Goal: Information Seeking & Learning: Check status

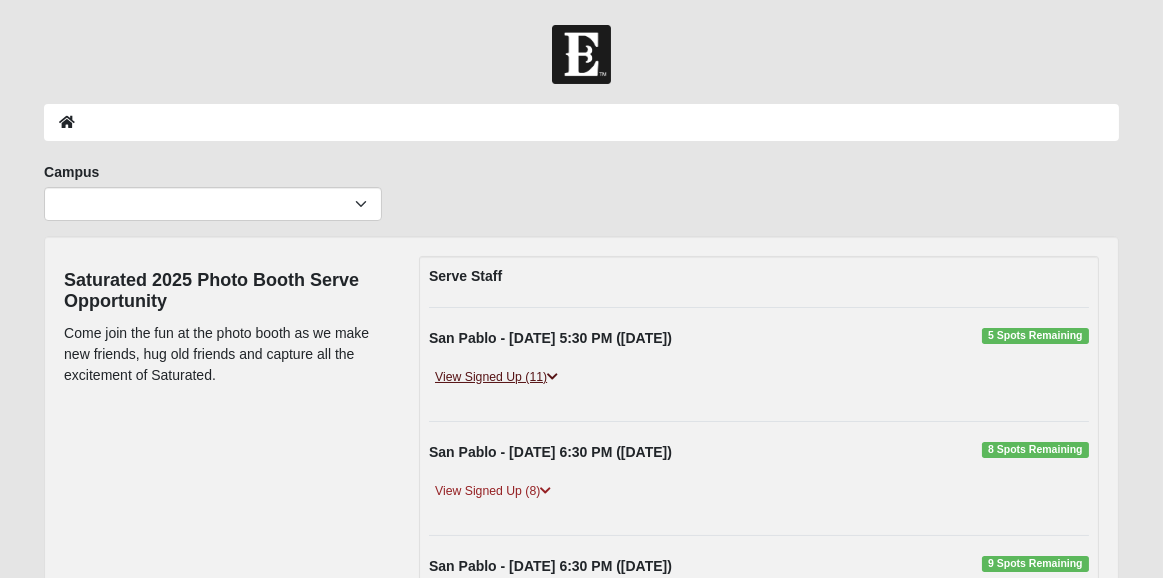
click at [527, 374] on link "View Signed Up (11)" at bounding box center [496, 377] width 135 height 21
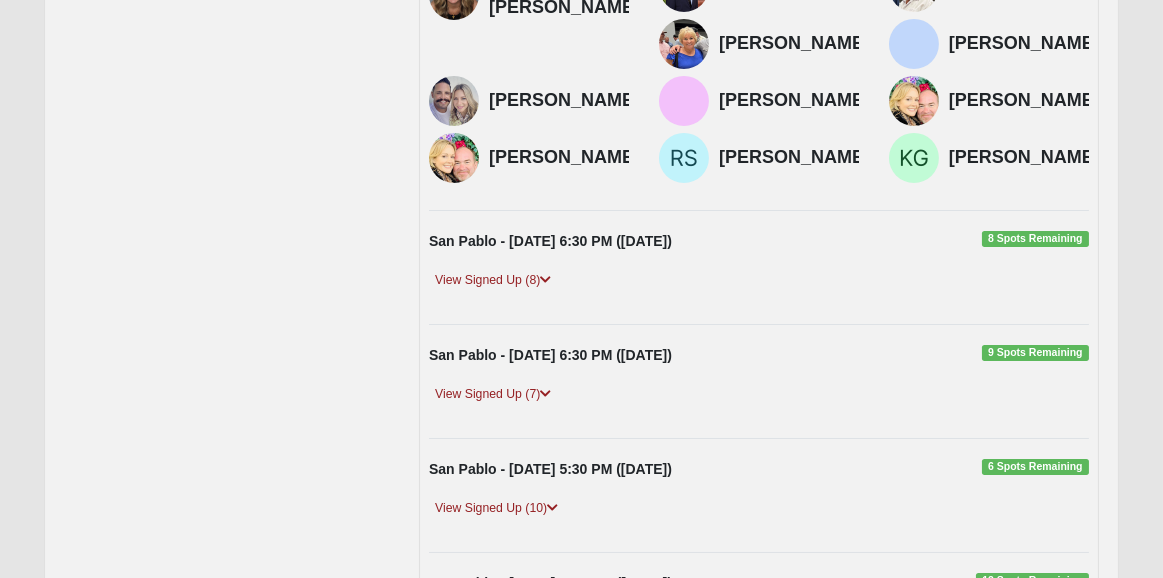
scroll to position [480, 0]
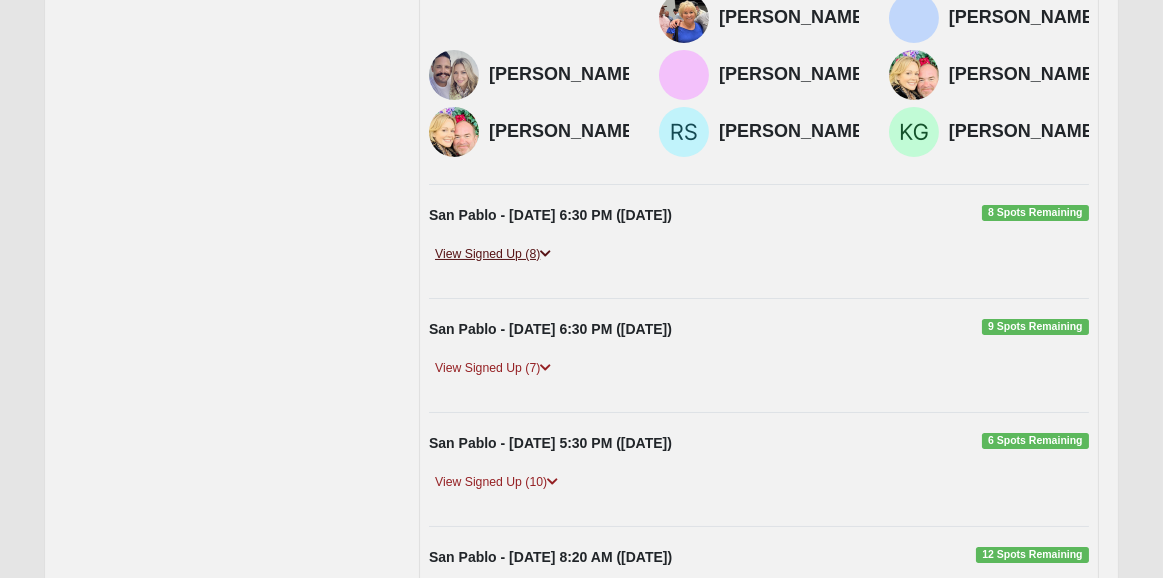
click at [508, 265] on link "View Signed Up (8)" at bounding box center [493, 254] width 128 height 21
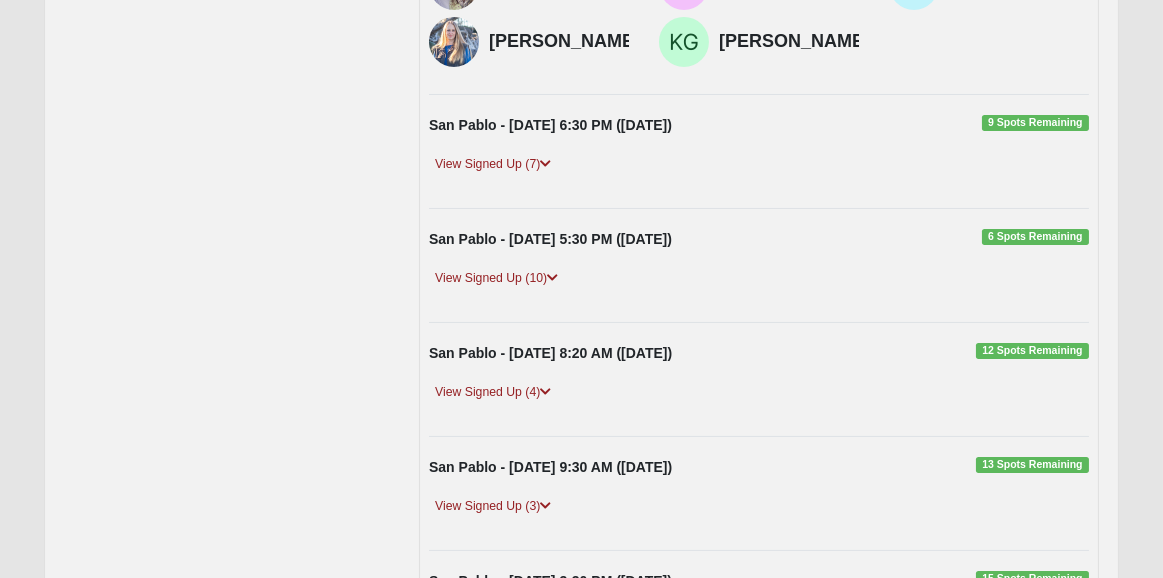
scroll to position [960, 0]
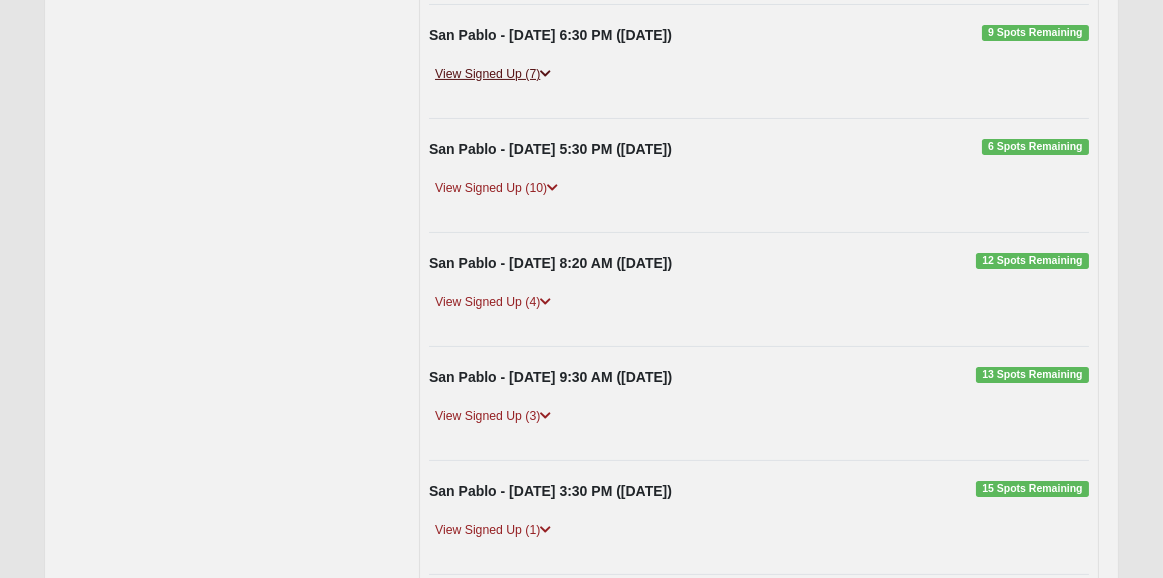
click at [507, 85] on link "View Signed Up (7)" at bounding box center [493, 74] width 128 height 21
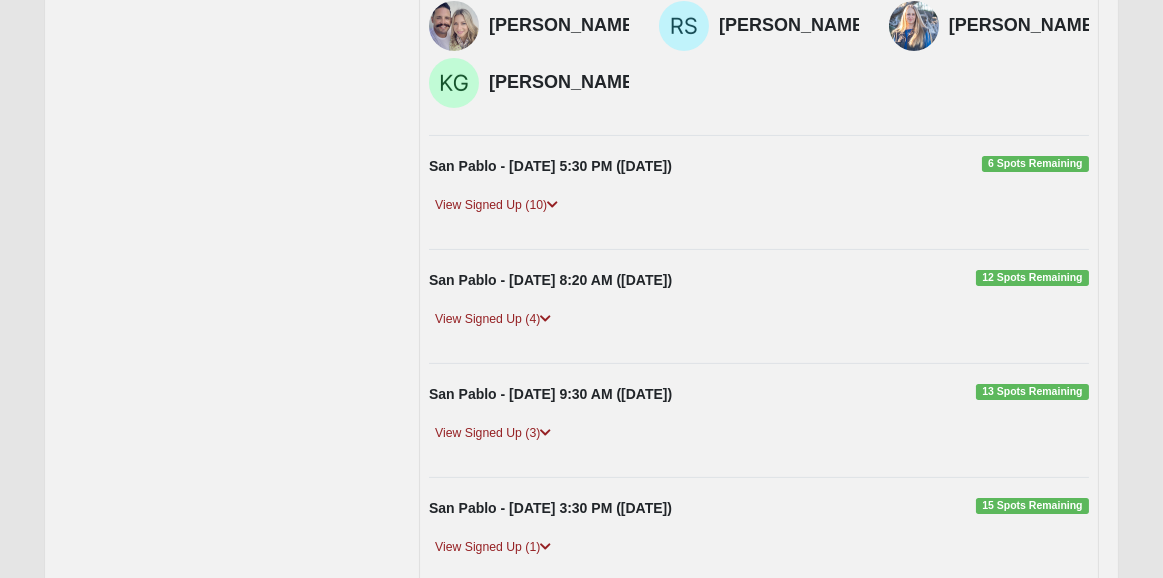
scroll to position [1200, 0]
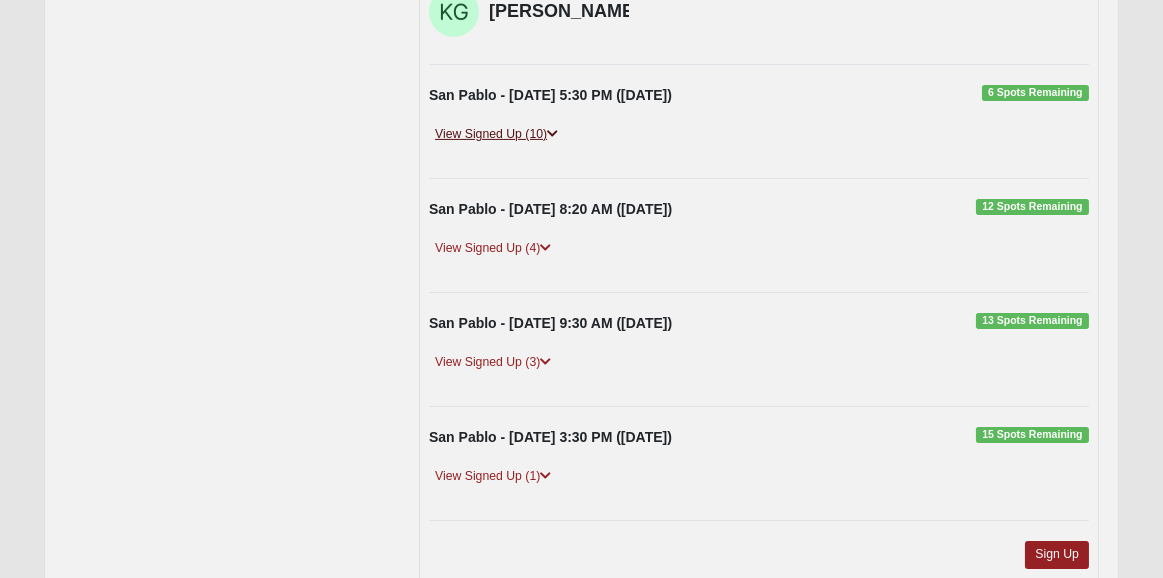
click at [519, 145] on link "View Signed Up (10)" at bounding box center [496, 134] width 135 height 21
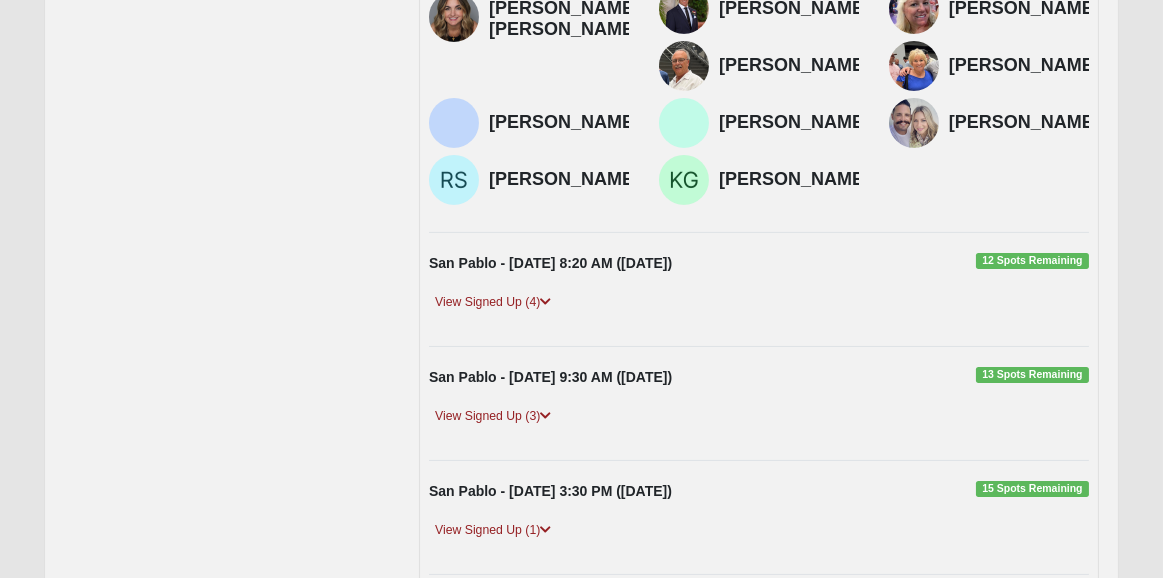
scroll to position [1440, 0]
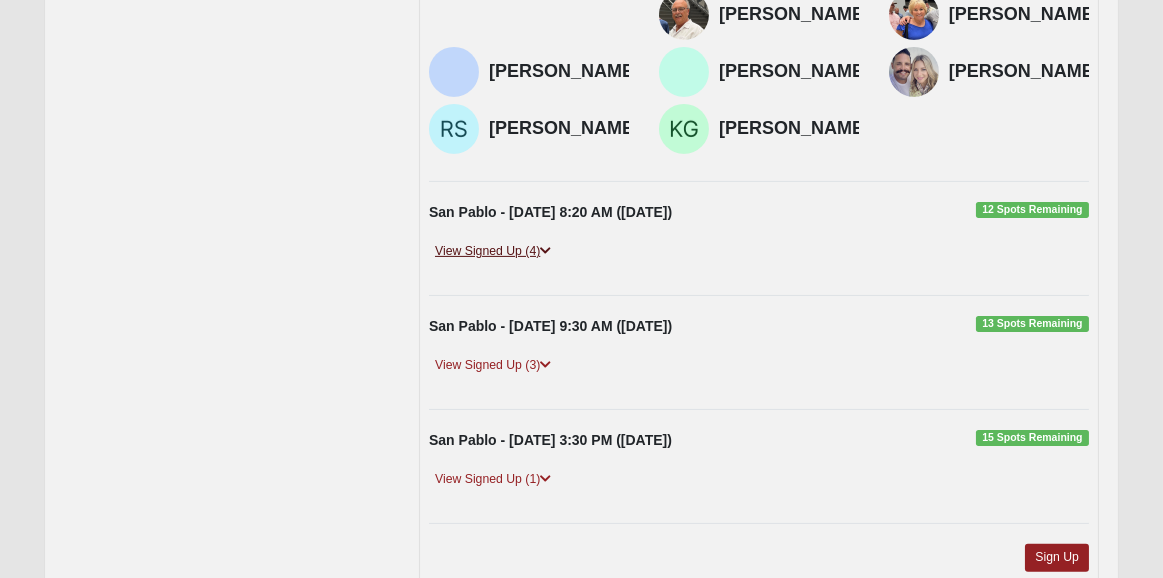
click at [516, 262] on link "View Signed Up (4)" at bounding box center [493, 251] width 128 height 21
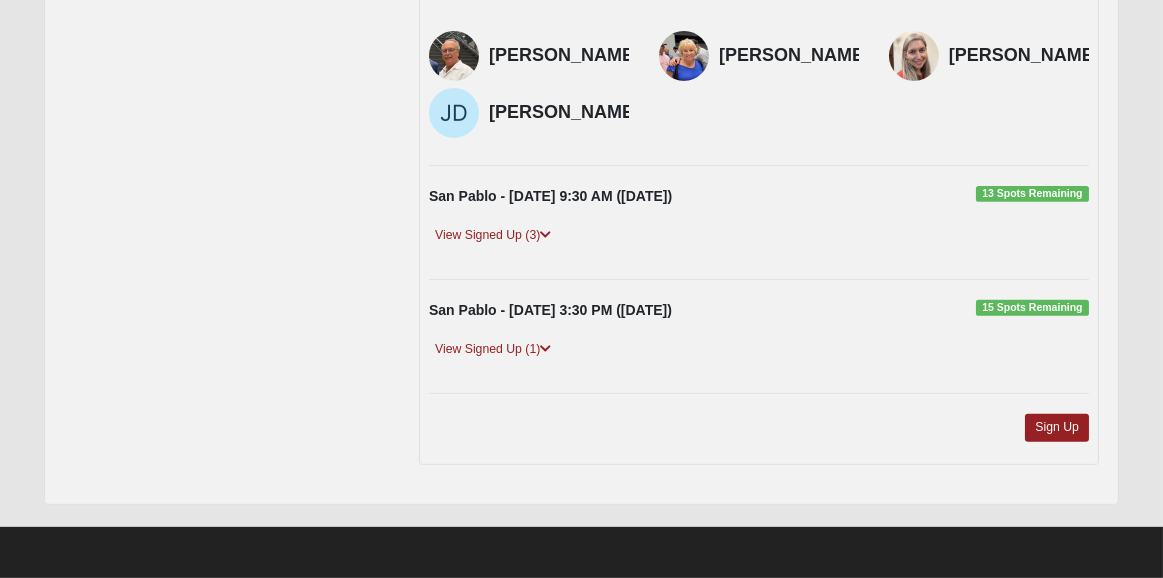
scroll to position [1819, 0]
click at [527, 234] on link "View Signed Up (3)" at bounding box center [493, 235] width 128 height 21
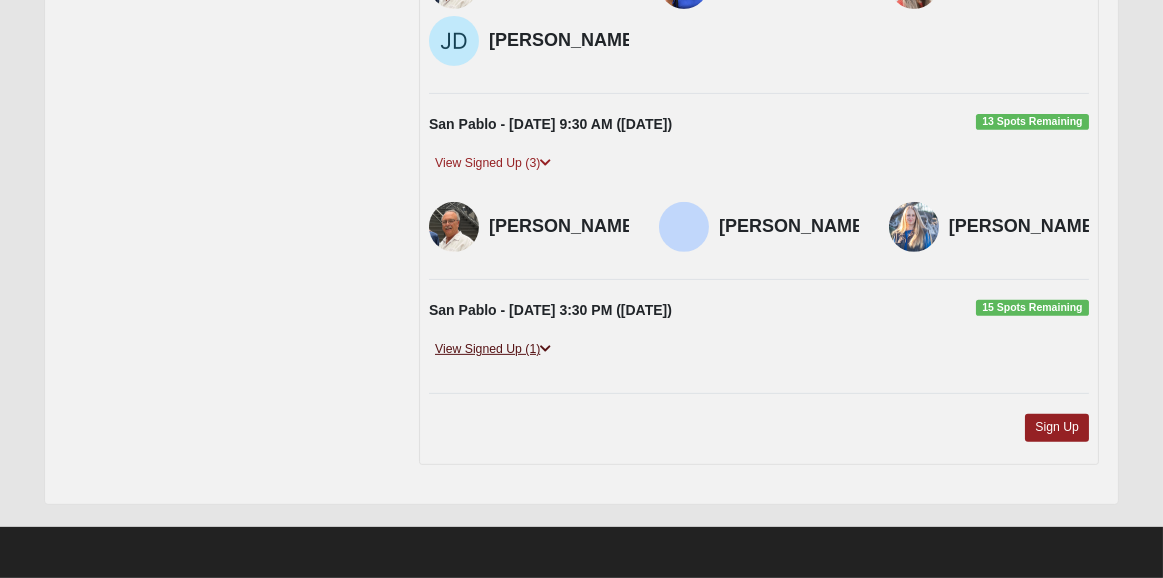
click at [499, 360] on link "View Signed Up (1)" at bounding box center [493, 349] width 128 height 21
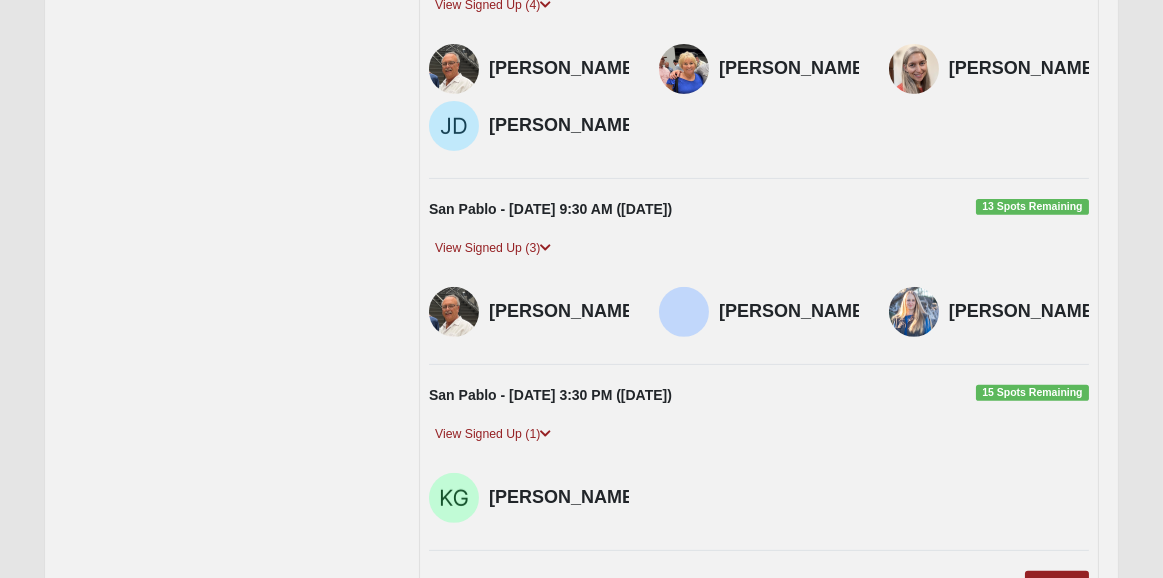
scroll to position [1659, 0]
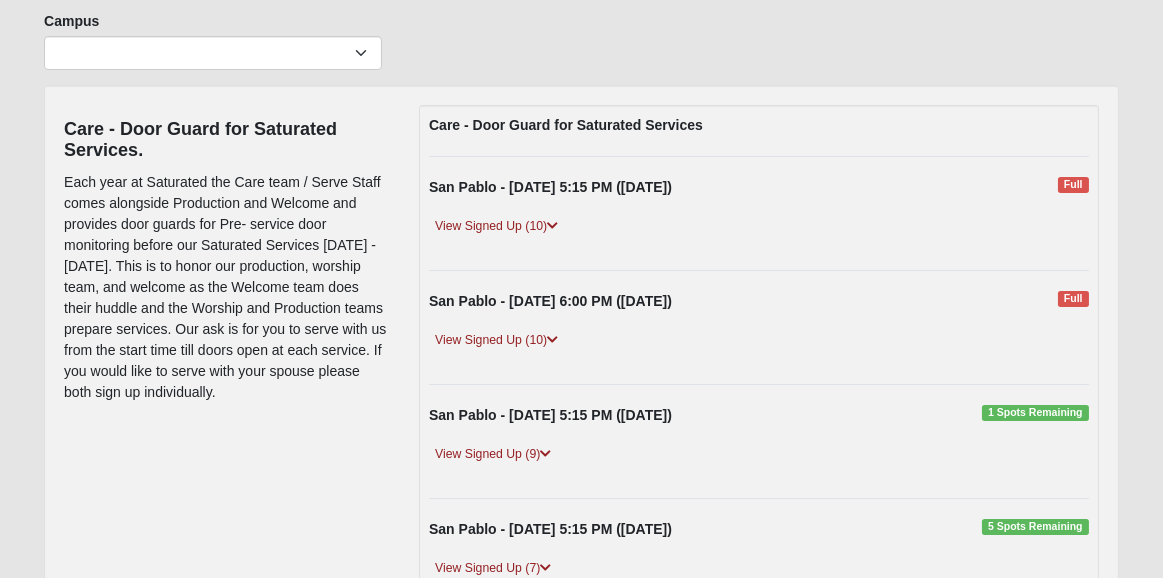
scroll to position [160, 0]
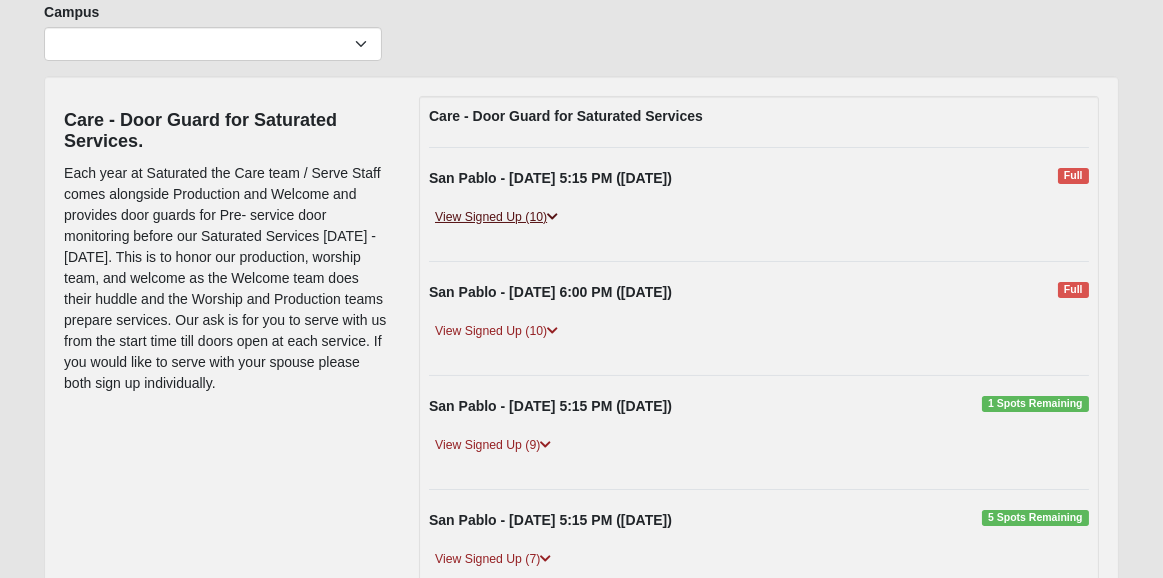
click at [503, 217] on link "View Signed Up (10)" at bounding box center [496, 217] width 135 height 21
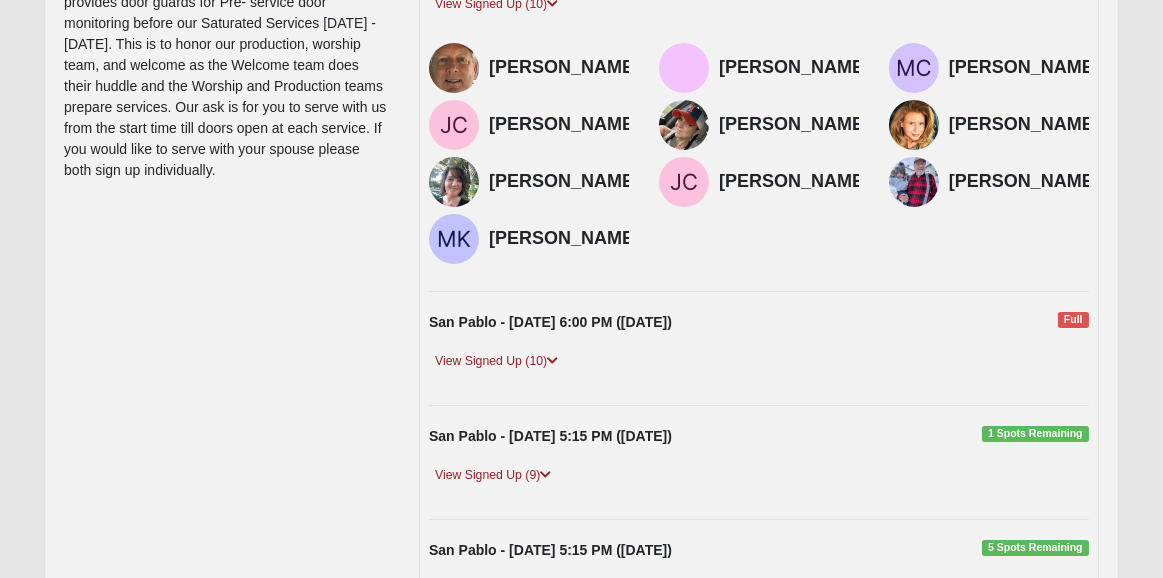
scroll to position [400, 0]
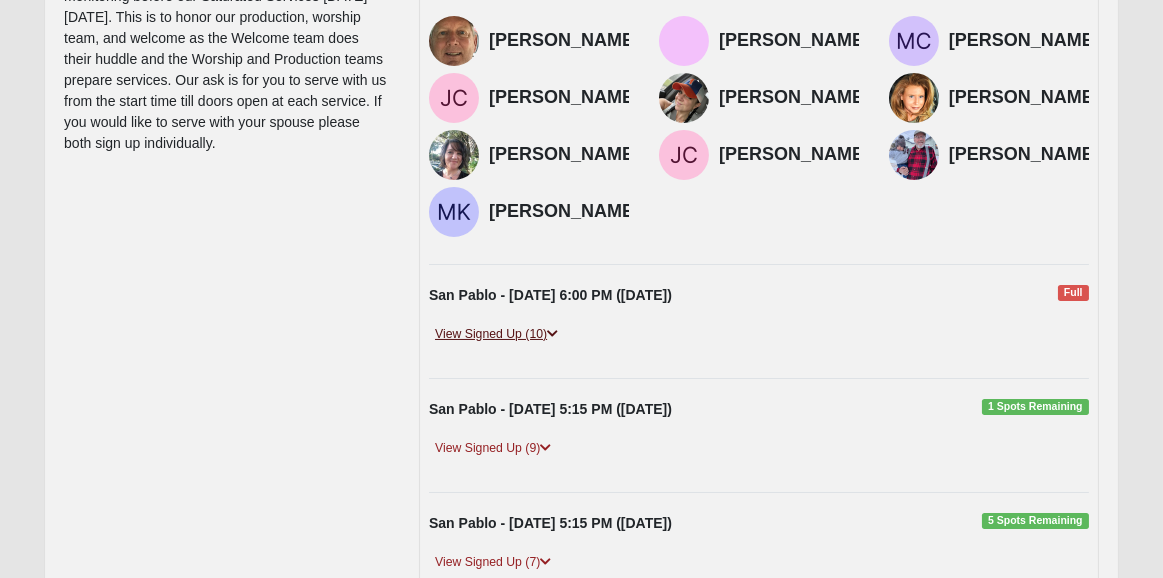
click at [511, 345] on link "View Signed Up (10)" at bounding box center [496, 334] width 135 height 21
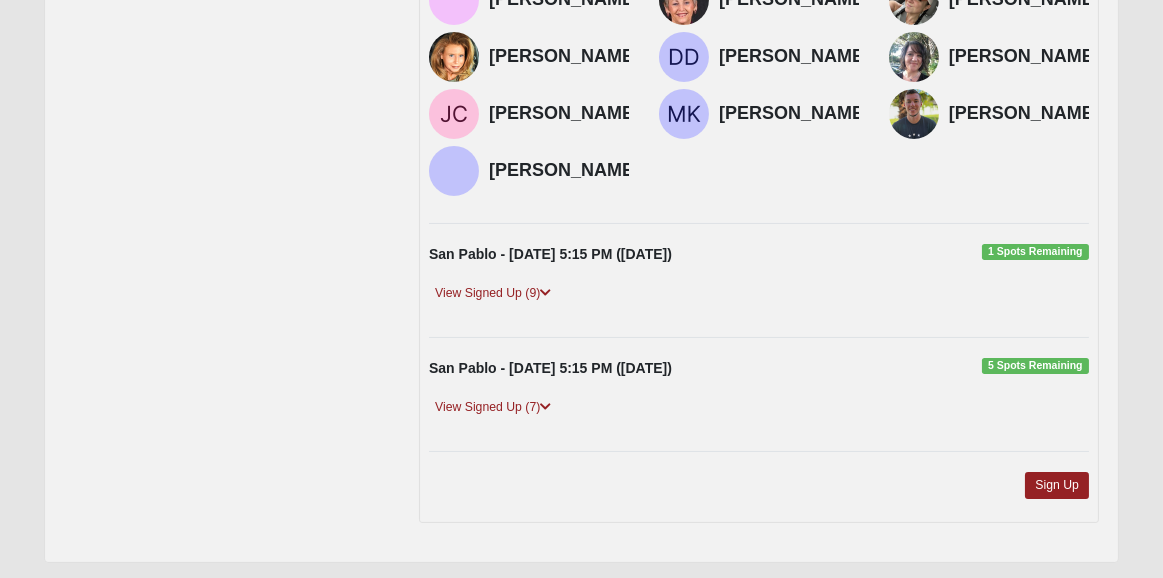
scroll to position [800, 0]
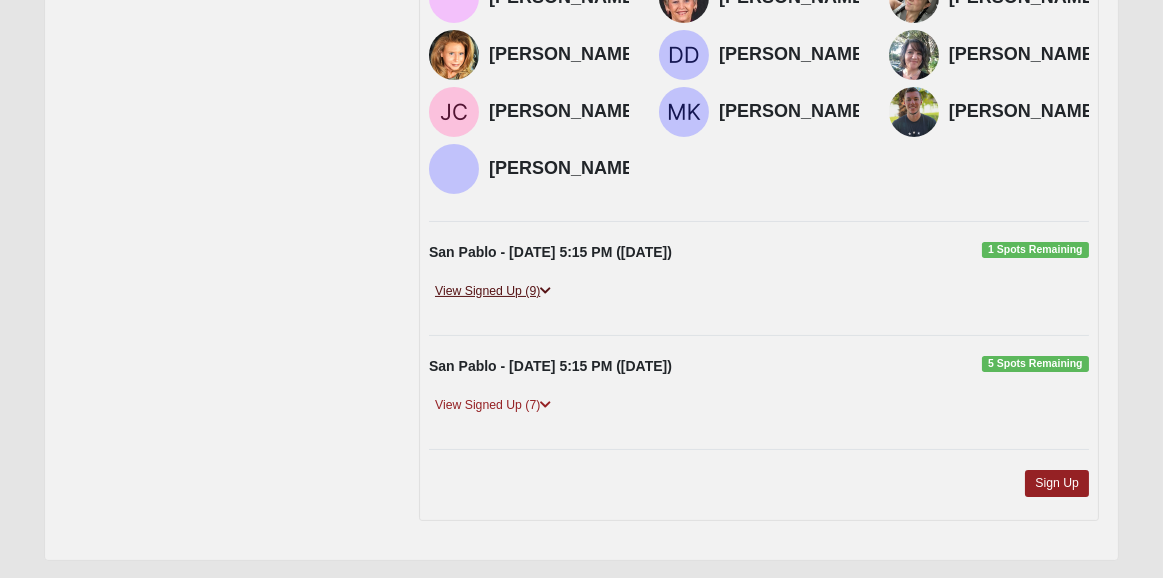
click at [518, 302] on link "View Signed Up (9)" at bounding box center [493, 291] width 128 height 21
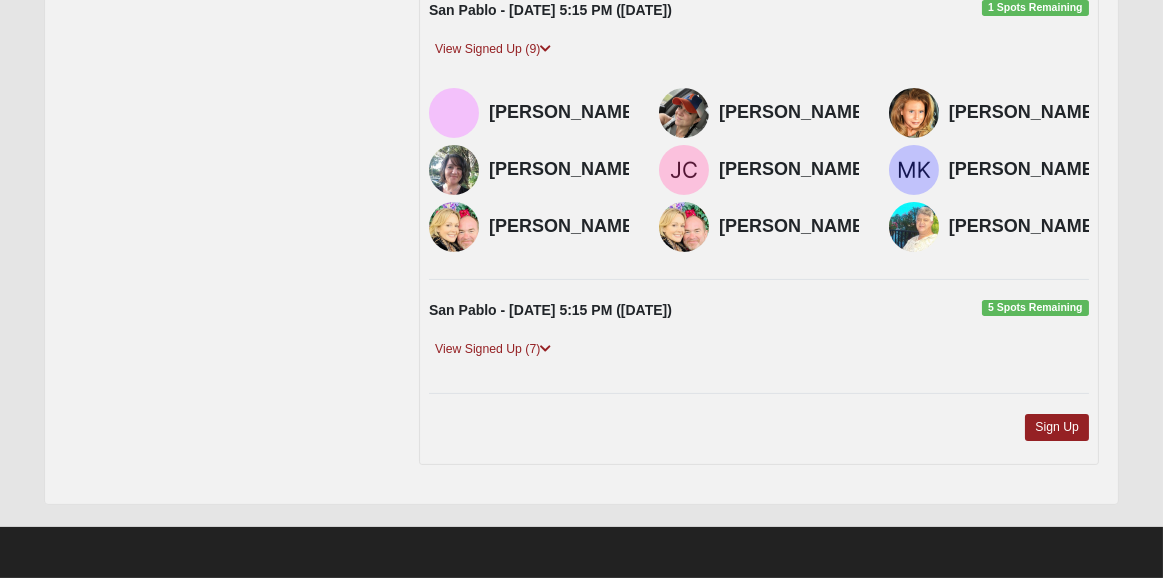
scroll to position [1196, 0]
click at [526, 350] on link "View Signed Up (7)" at bounding box center [493, 349] width 128 height 21
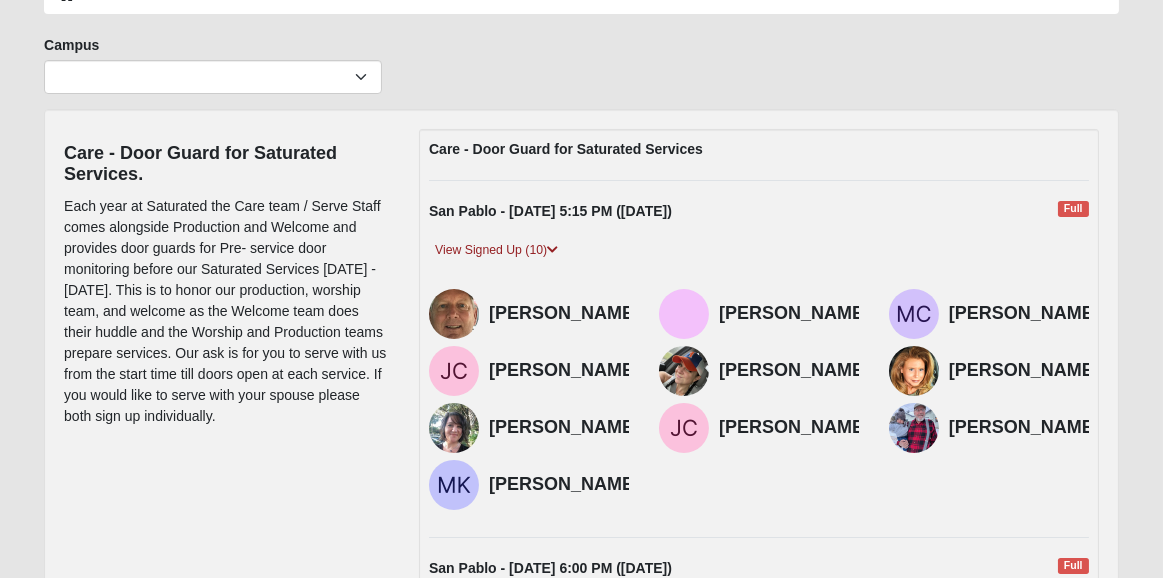
scroll to position [0, 0]
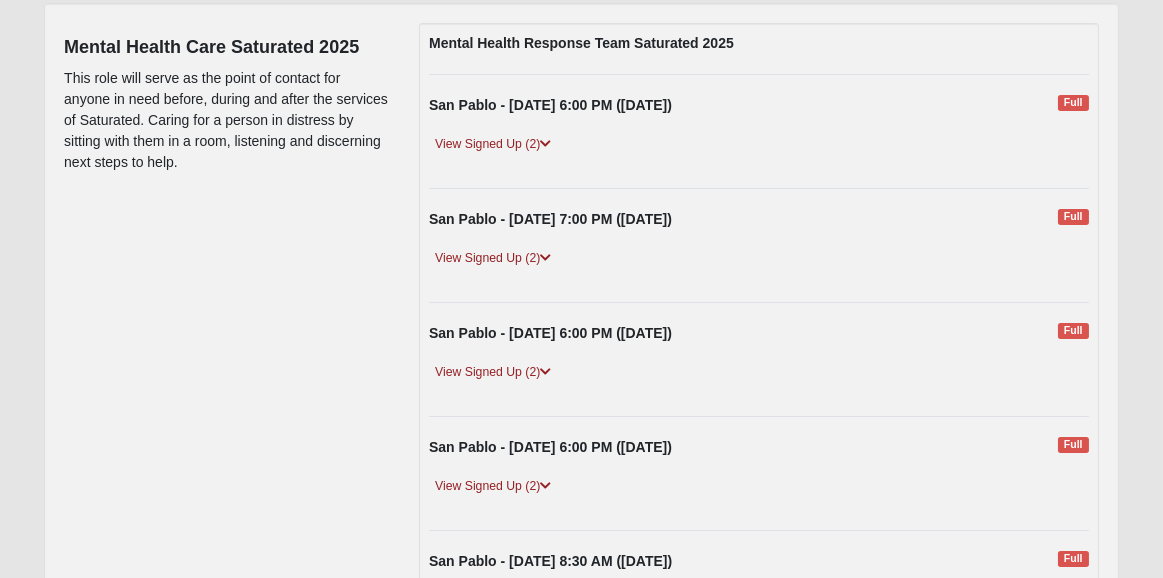
scroll to position [240, 0]
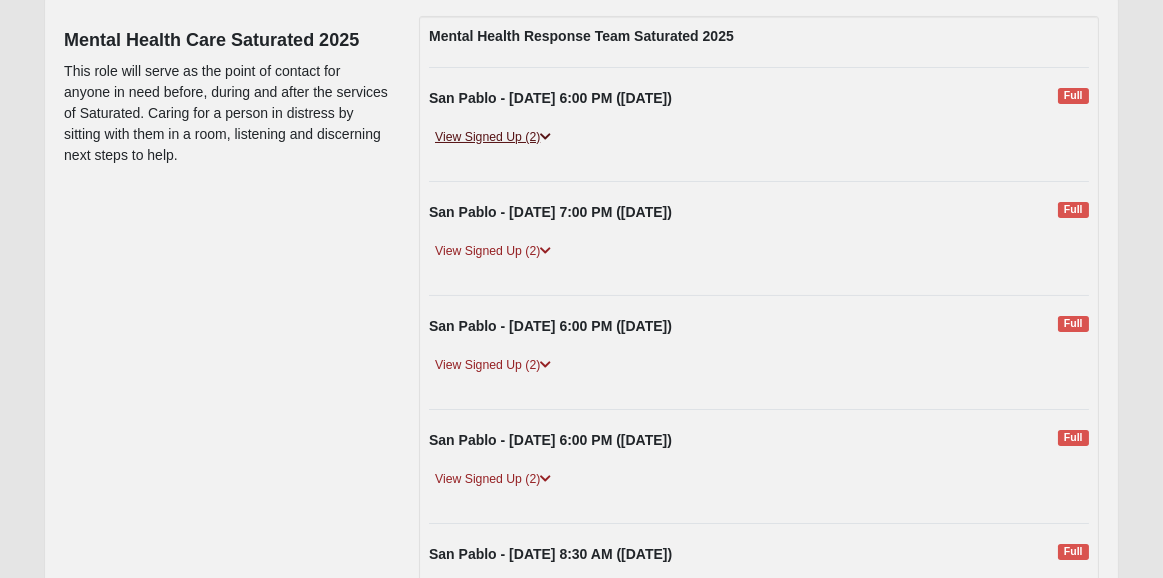
click at [523, 137] on link "View Signed Up (2)" at bounding box center [493, 137] width 128 height 21
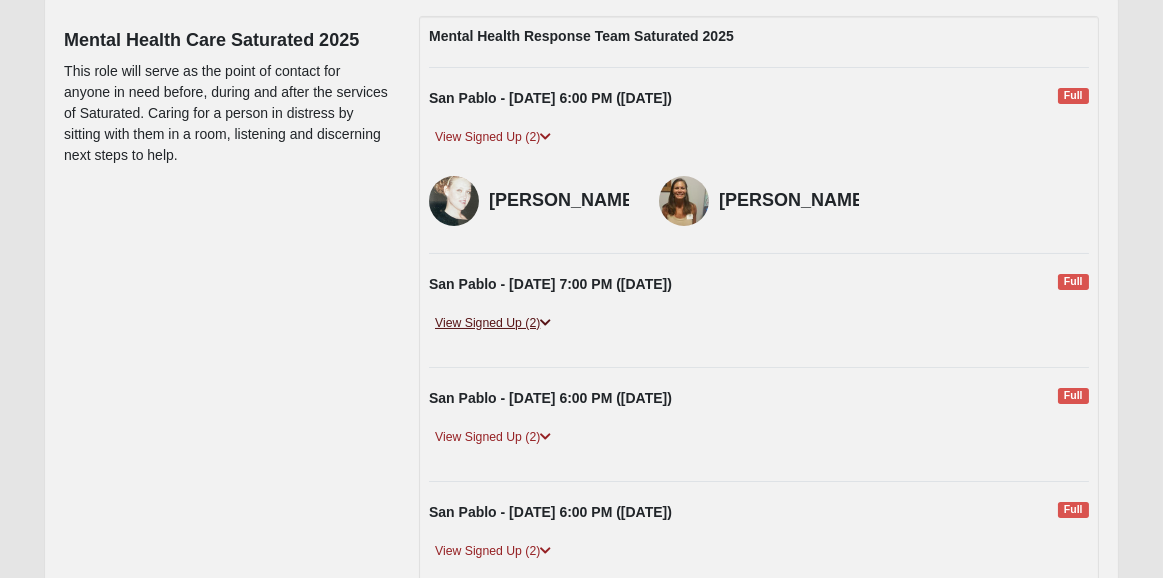
click at [508, 334] on link "View Signed Up (2)" at bounding box center [493, 323] width 128 height 21
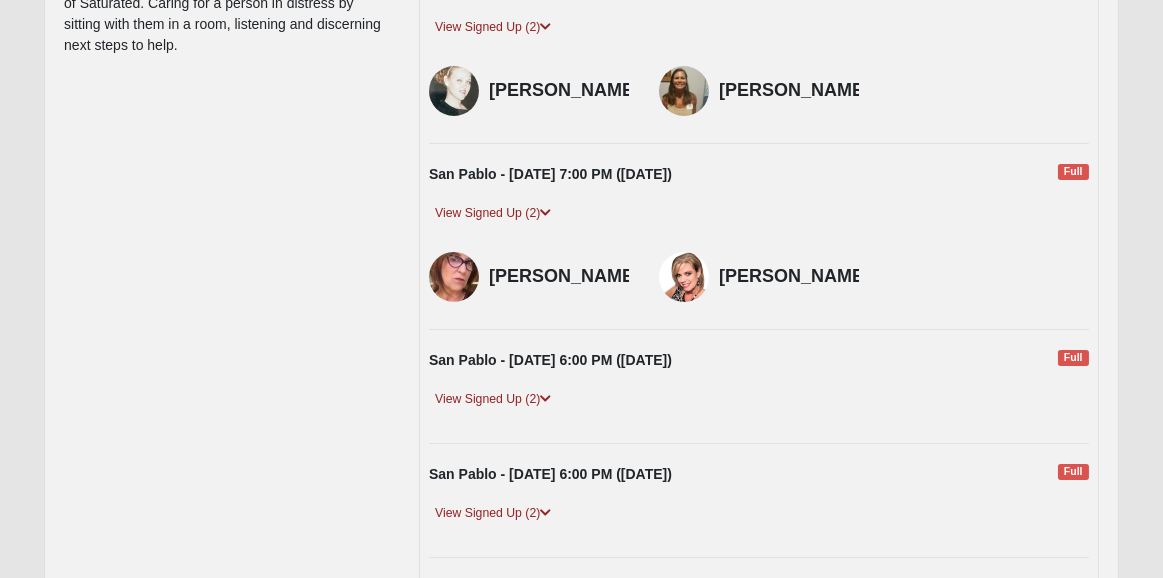
scroll to position [400, 0]
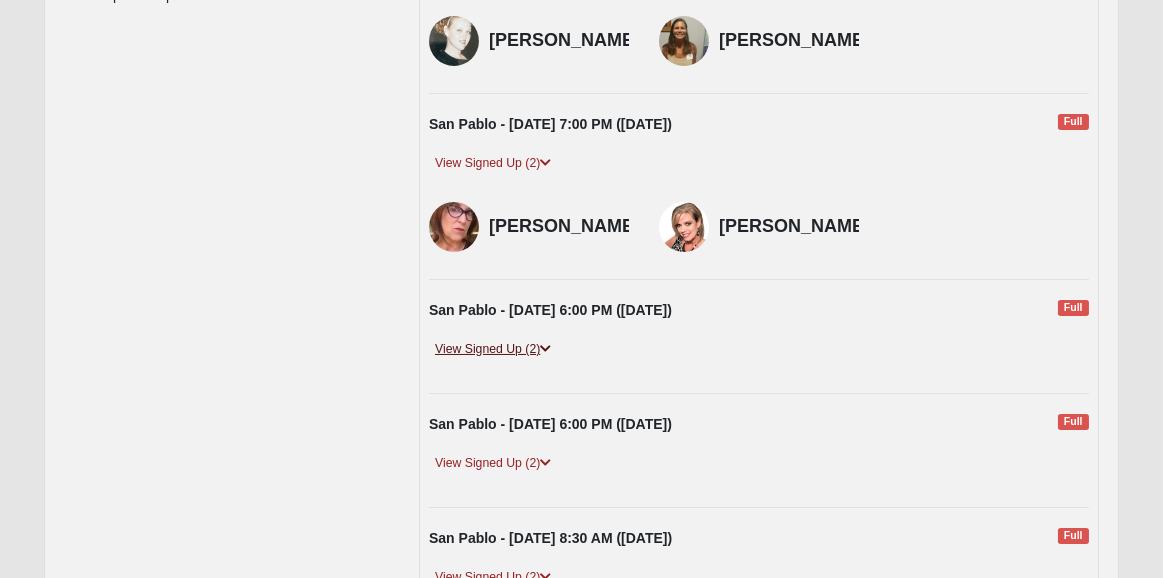
click at [500, 360] on link "View Signed Up (2)" at bounding box center [493, 349] width 128 height 21
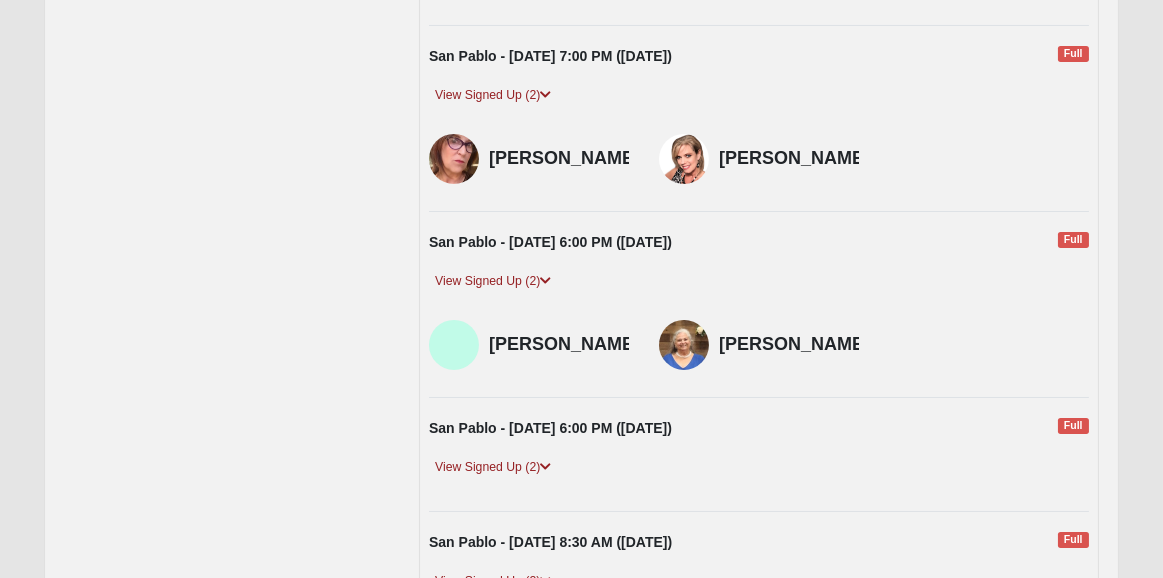
scroll to position [640, 0]
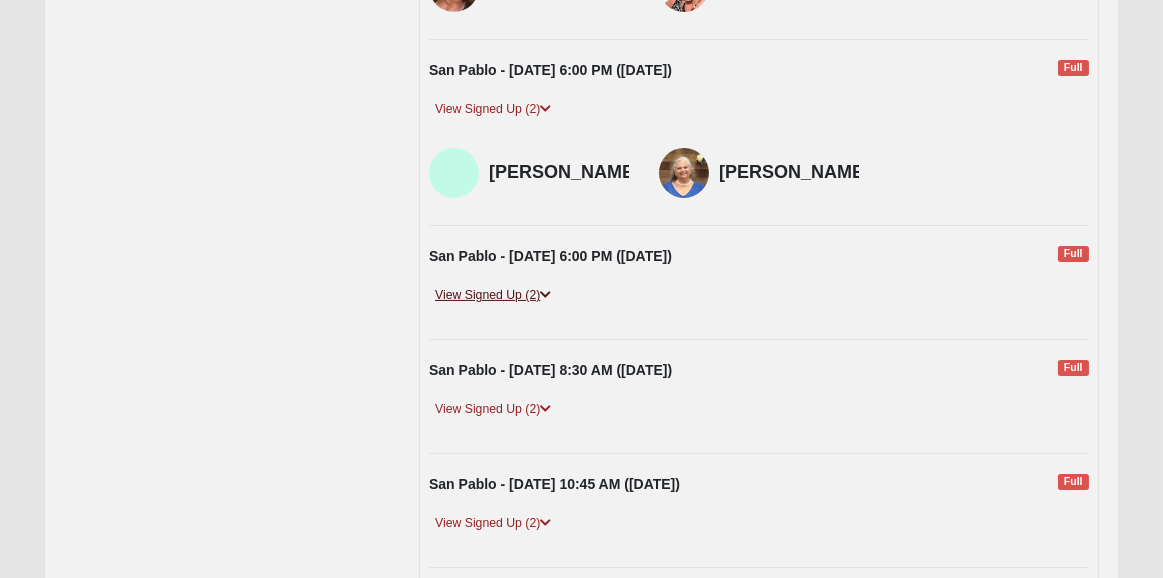
click at [482, 306] on link "View Signed Up (2)" at bounding box center [493, 295] width 128 height 21
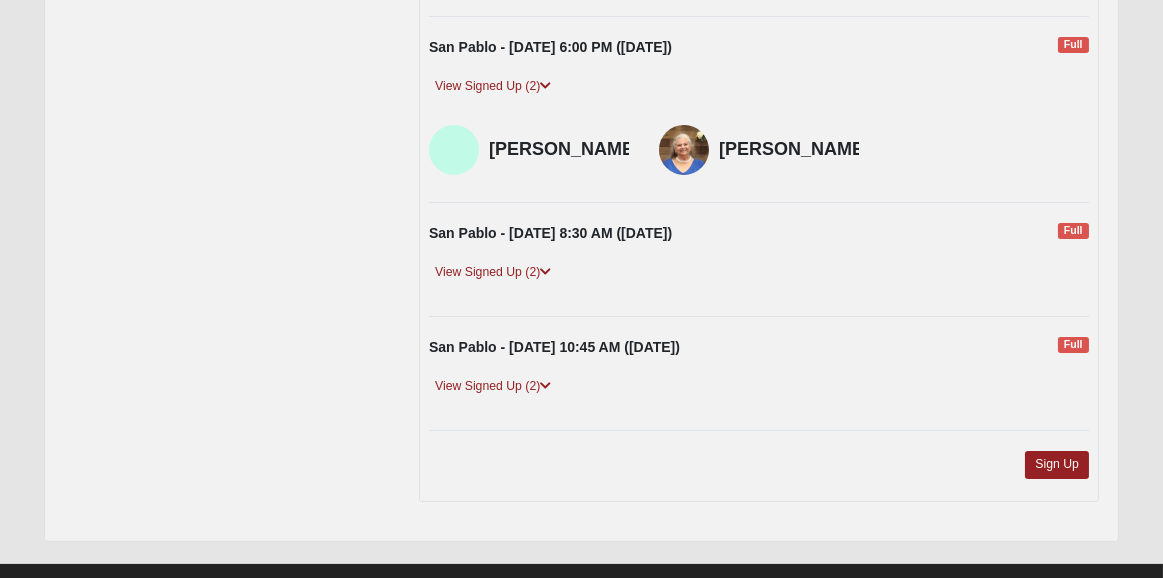
scroll to position [880, 0]
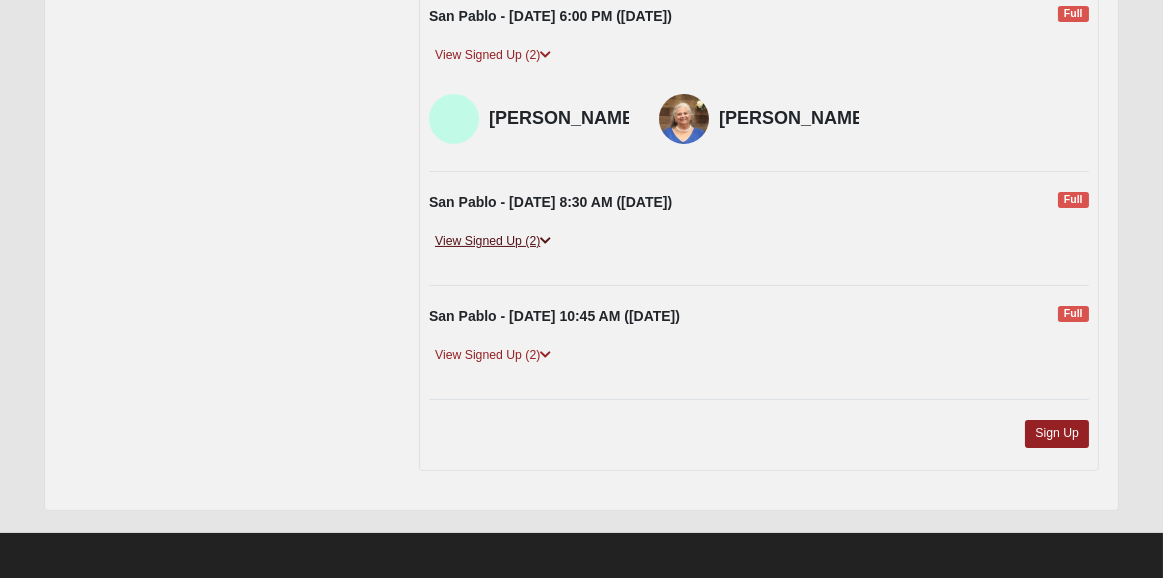
click at [495, 252] on link "View Signed Up (2)" at bounding box center [493, 241] width 128 height 21
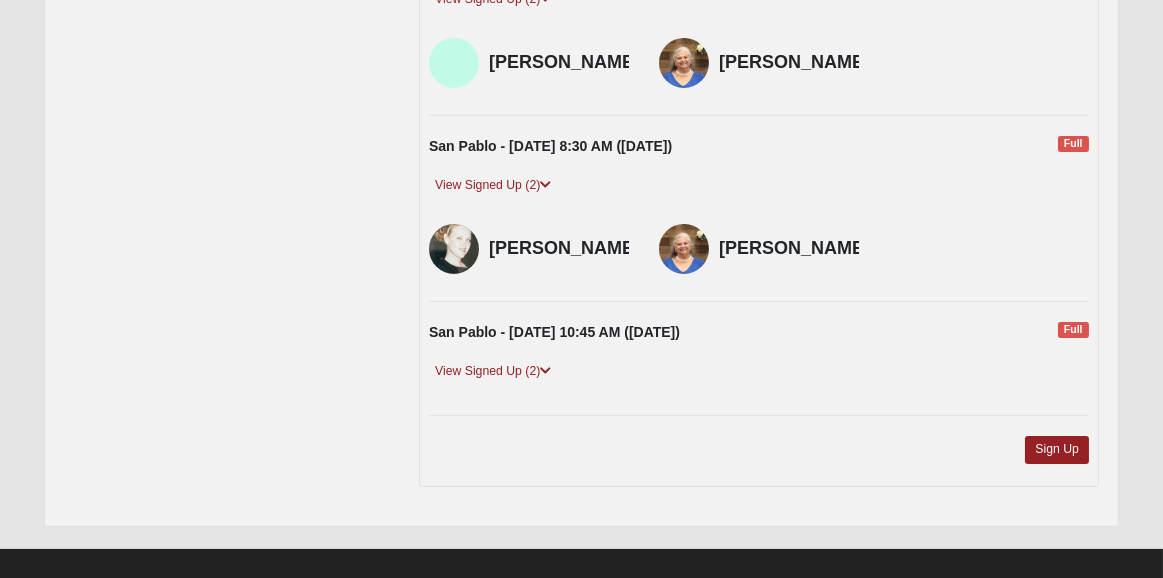
scroll to position [1012, 0]
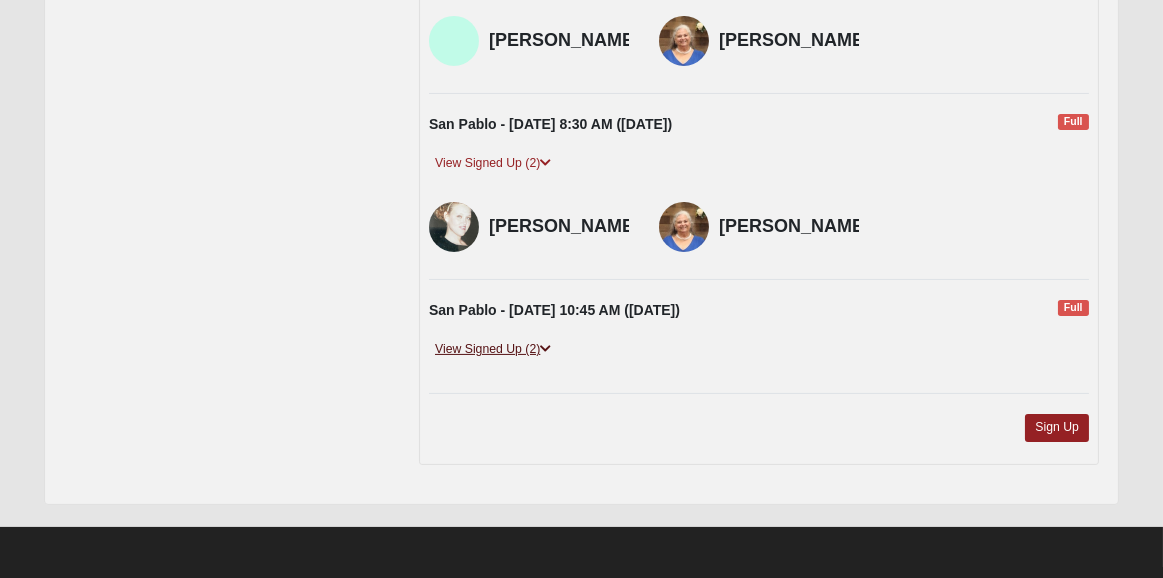
click at [514, 348] on link "View Signed Up (2)" at bounding box center [493, 349] width 128 height 21
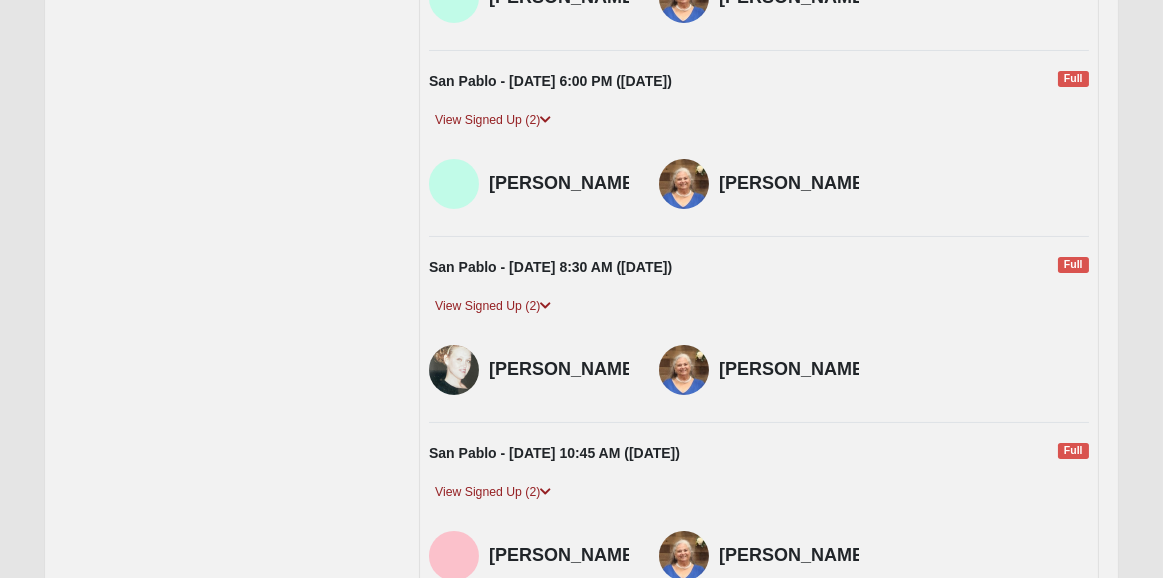
scroll to position [532, 0]
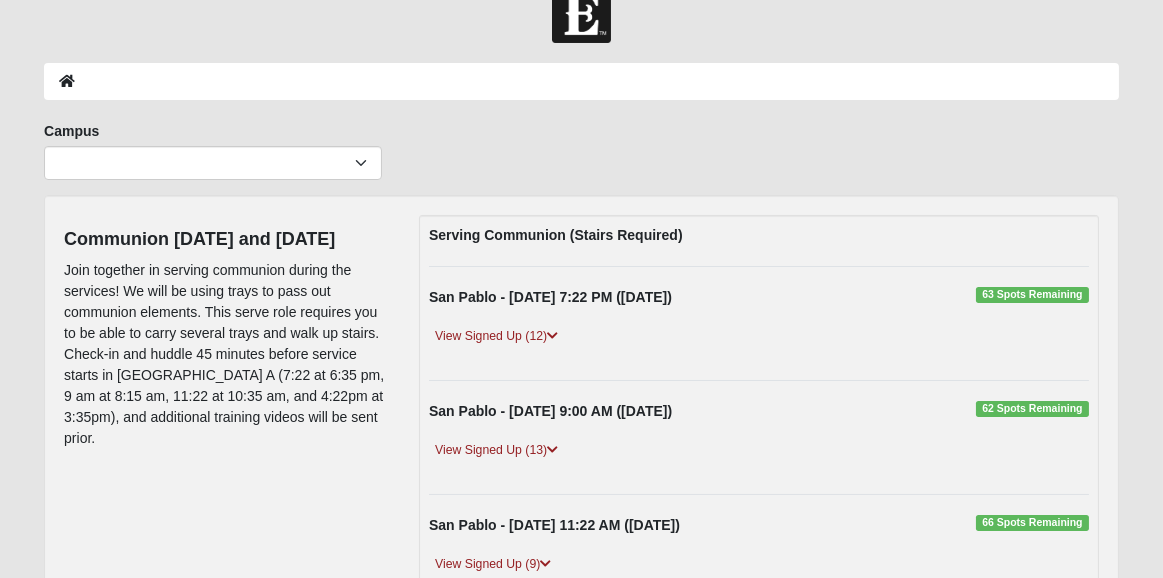
scroll to position [80, 0]
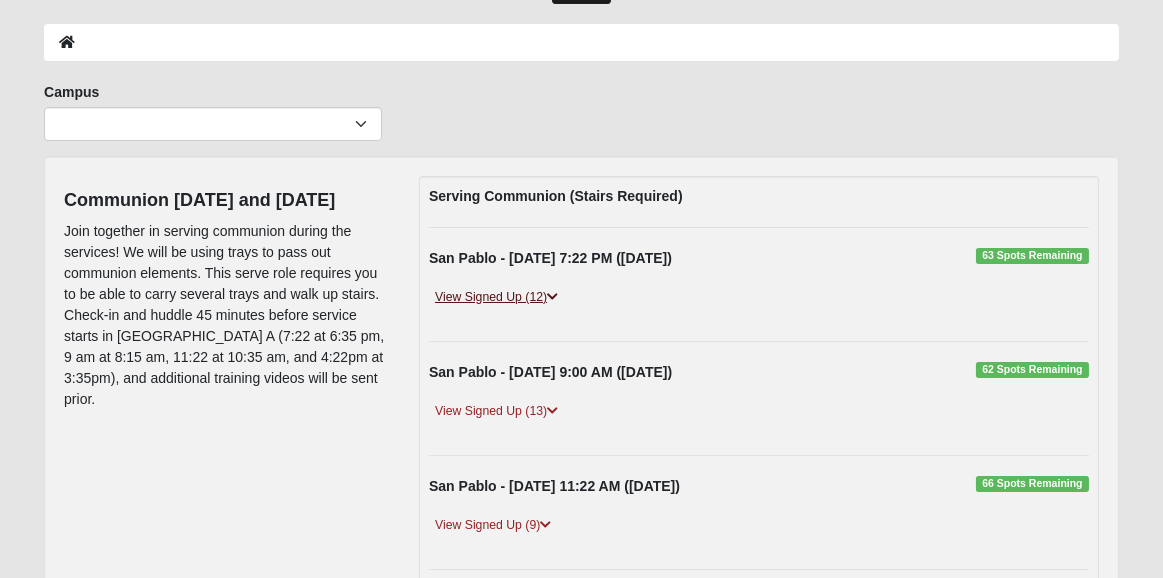
click at [519, 294] on link "View Signed Up (12)" at bounding box center [496, 297] width 135 height 21
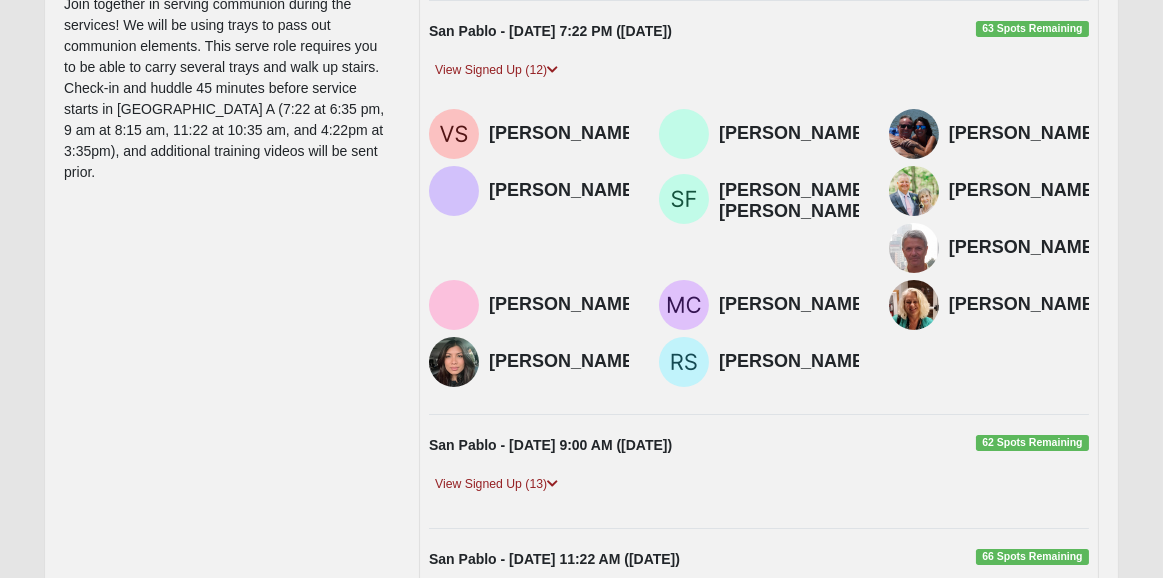
scroll to position [400, 0]
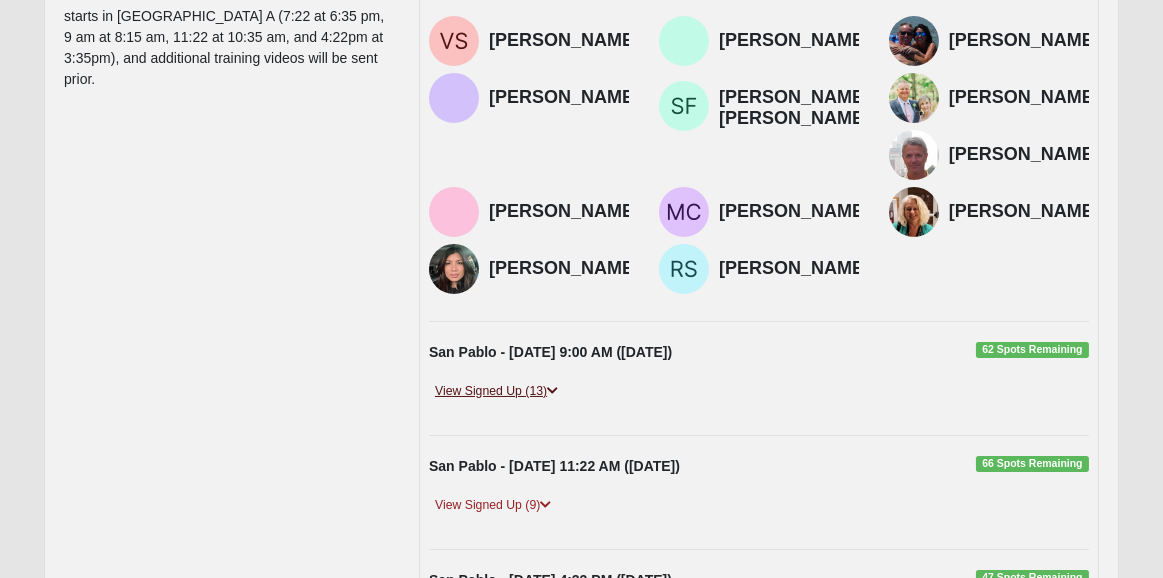
click at [516, 387] on link "View Signed Up (13)" at bounding box center [496, 391] width 135 height 21
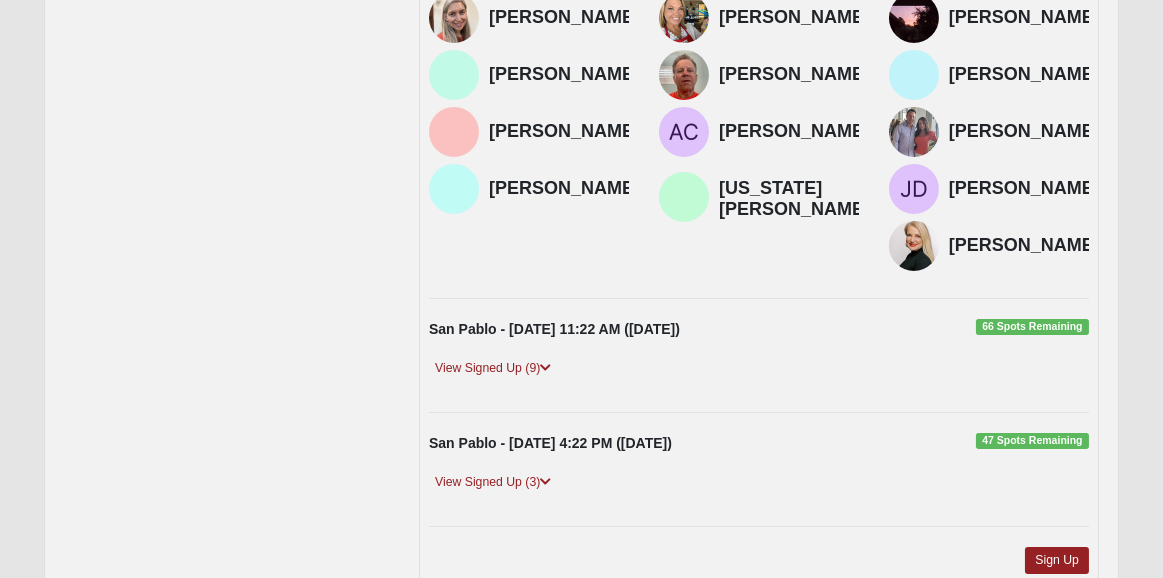
scroll to position [880, 0]
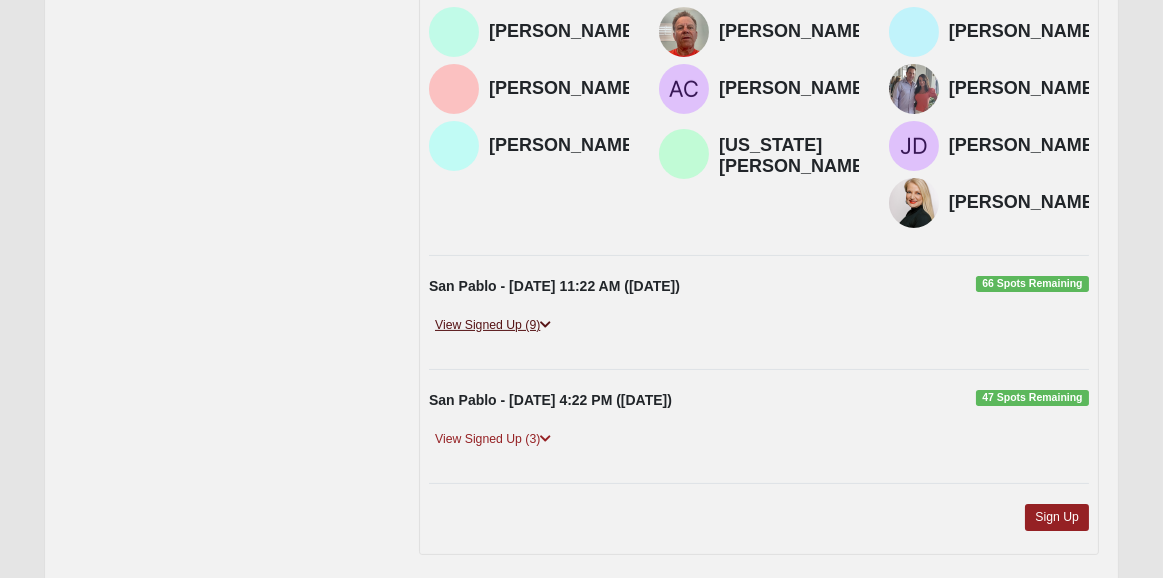
click at [513, 324] on link "View Signed Up (9)" at bounding box center [493, 325] width 128 height 21
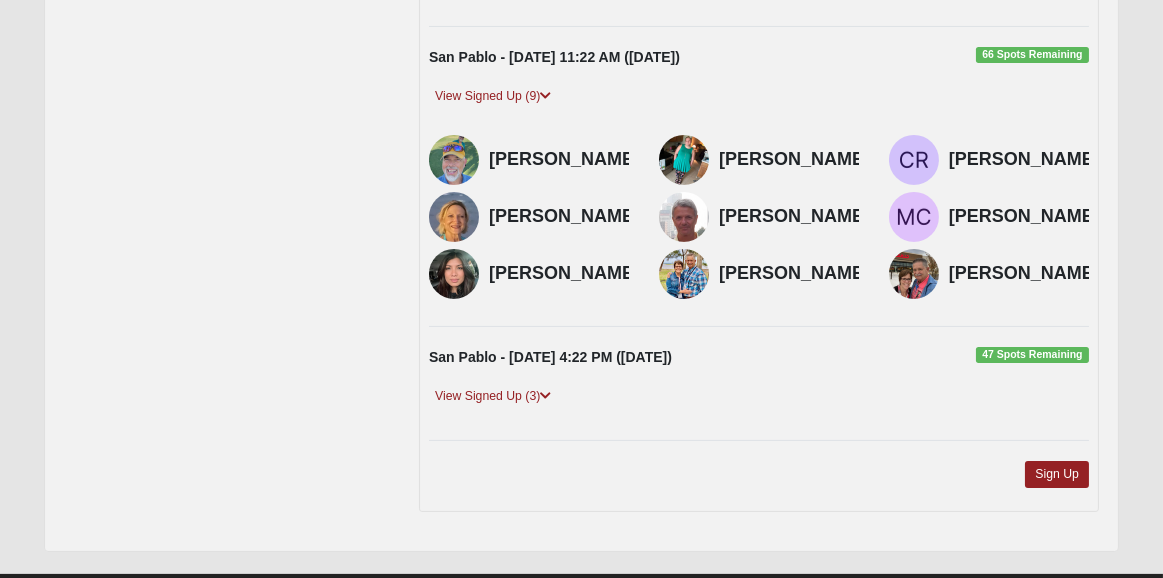
scroll to position [1200, 0]
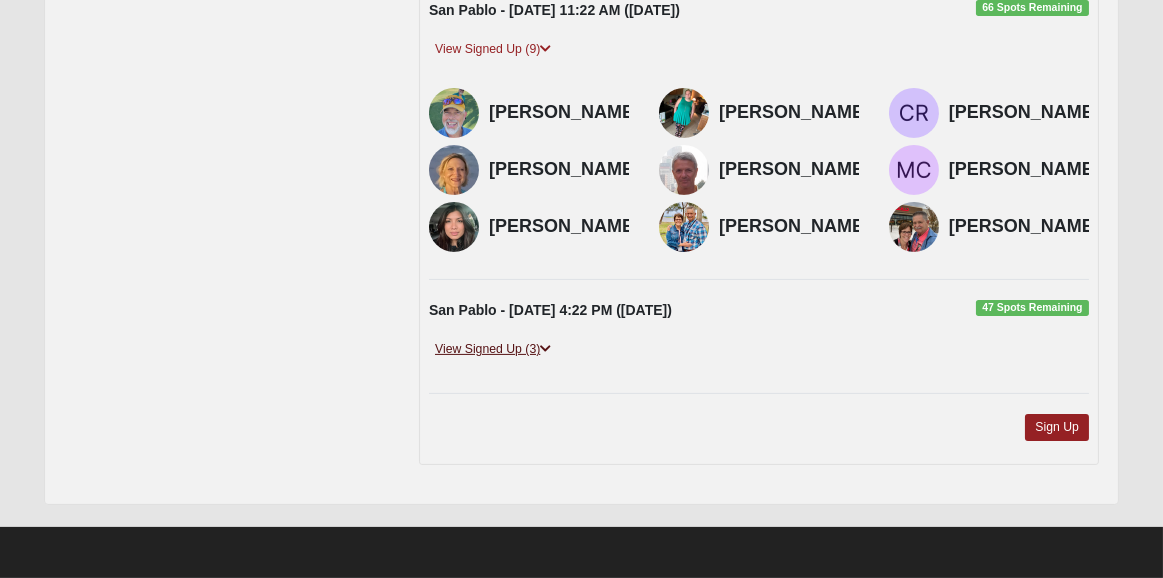
click at [515, 358] on link "View Signed Up (3)" at bounding box center [493, 349] width 128 height 21
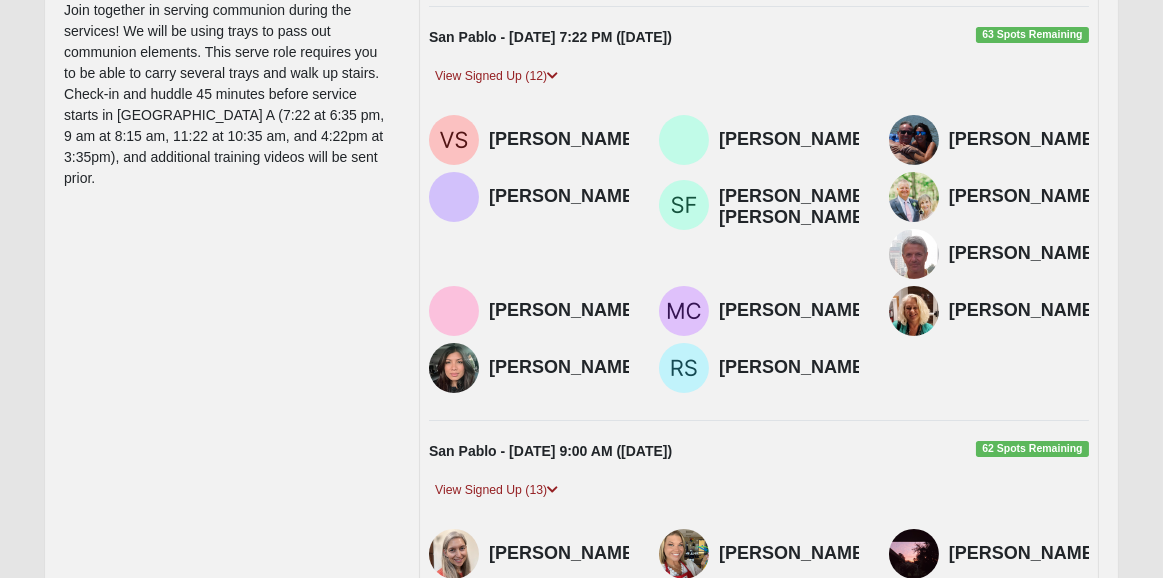
scroll to position [0, 0]
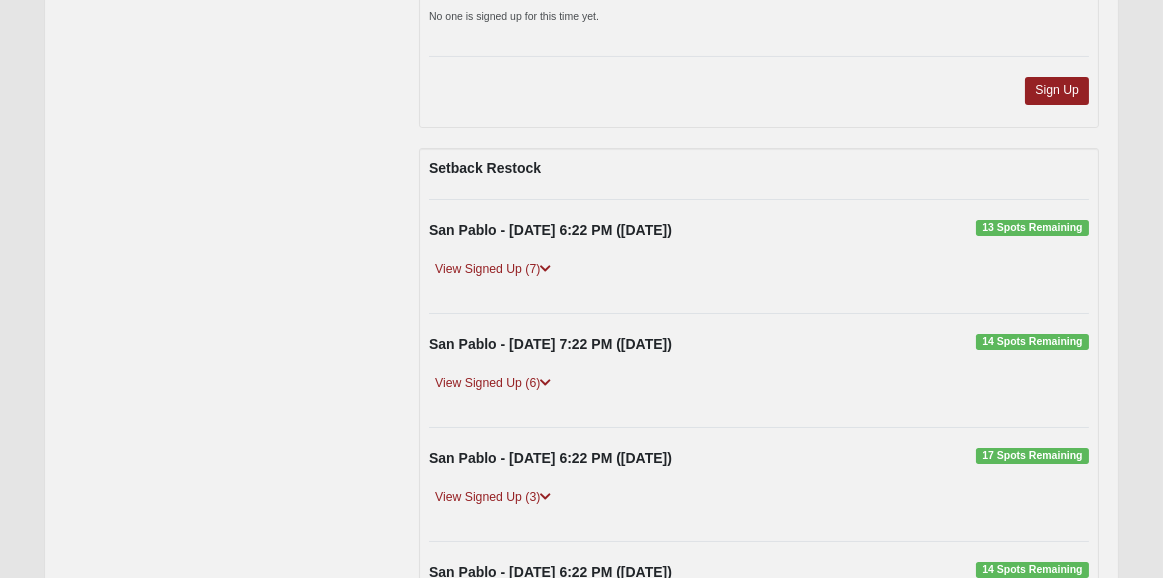
scroll to position [480, 0]
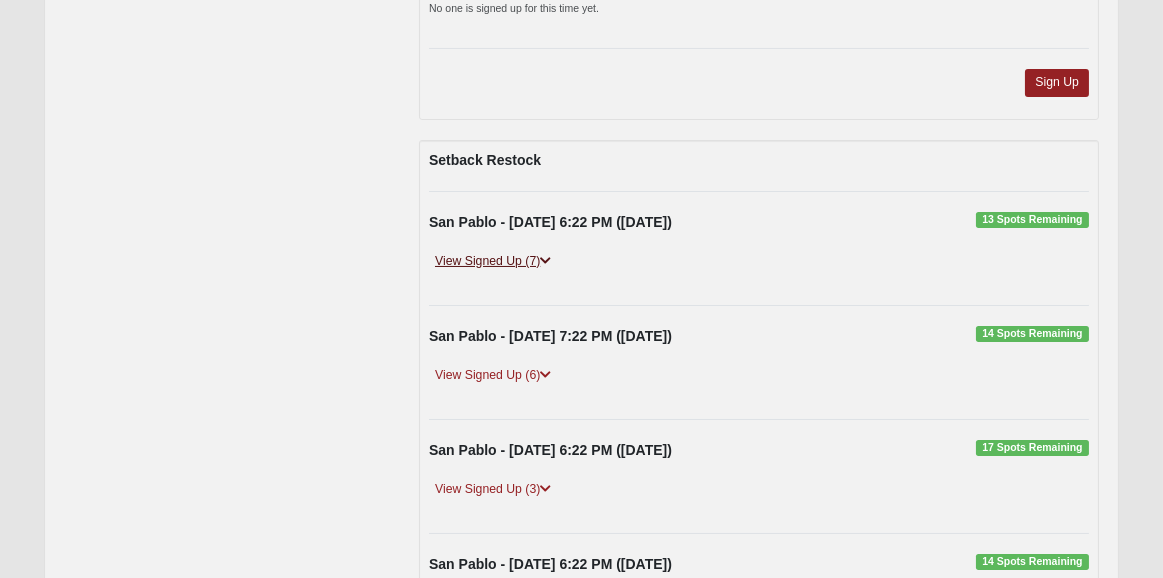
click at [498, 258] on link "View Signed Up (7)" at bounding box center [493, 261] width 128 height 21
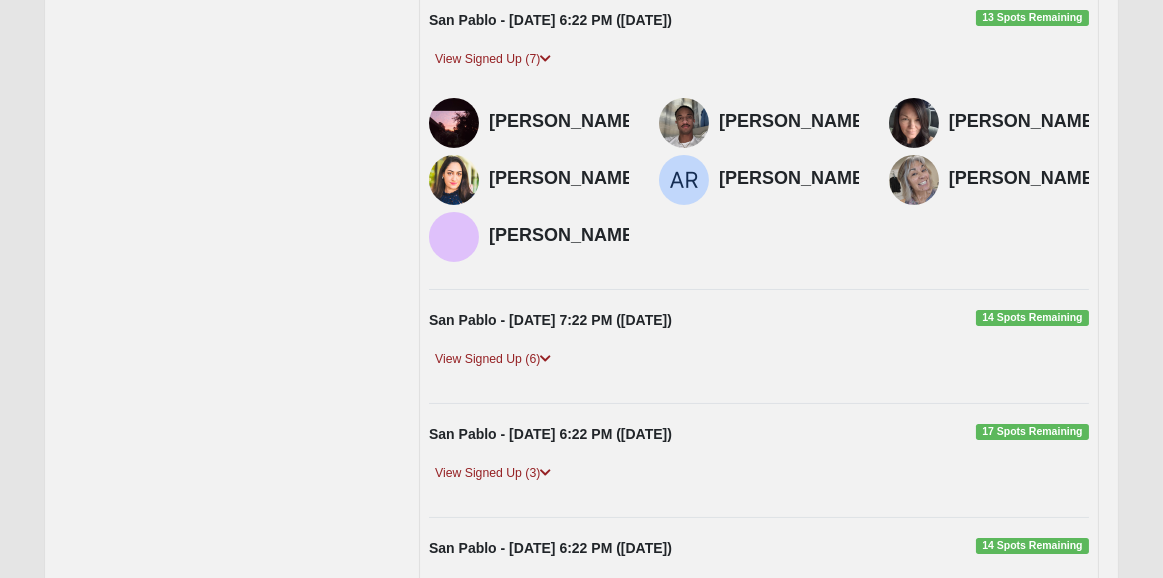
scroll to position [720, 0]
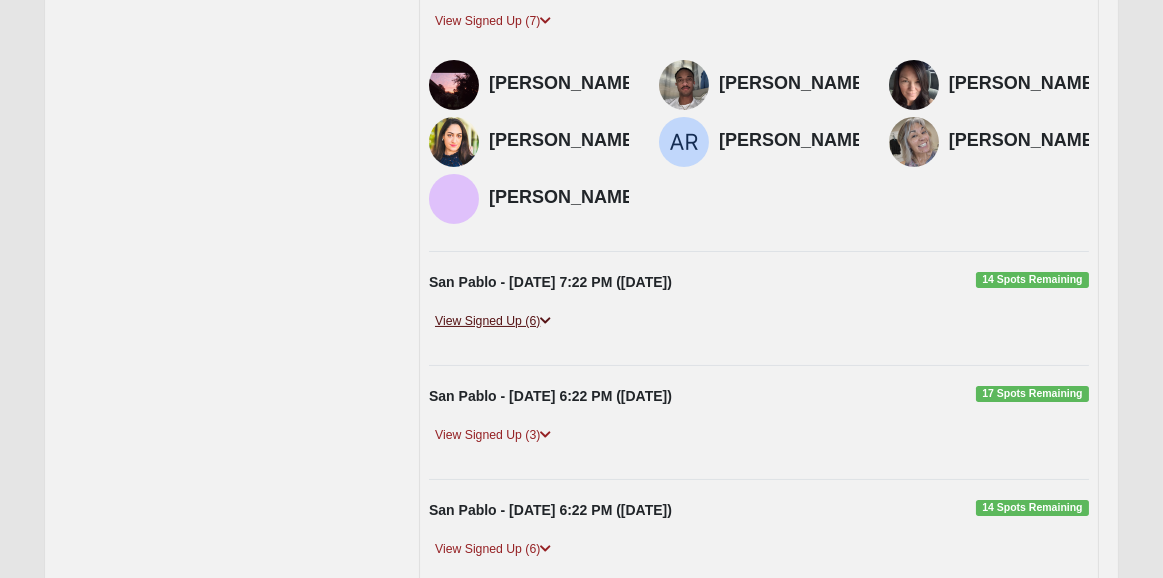
click at [522, 316] on link "View Signed Up (6)" at bounding box center [493, 321] width 128 height 21
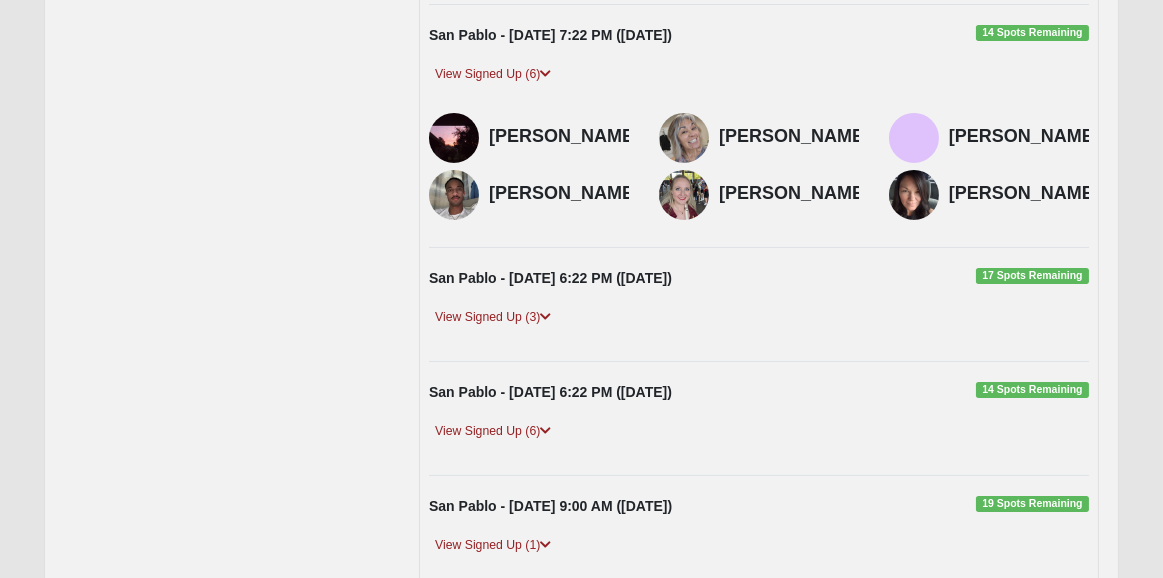
scroll to position [1040, 0]
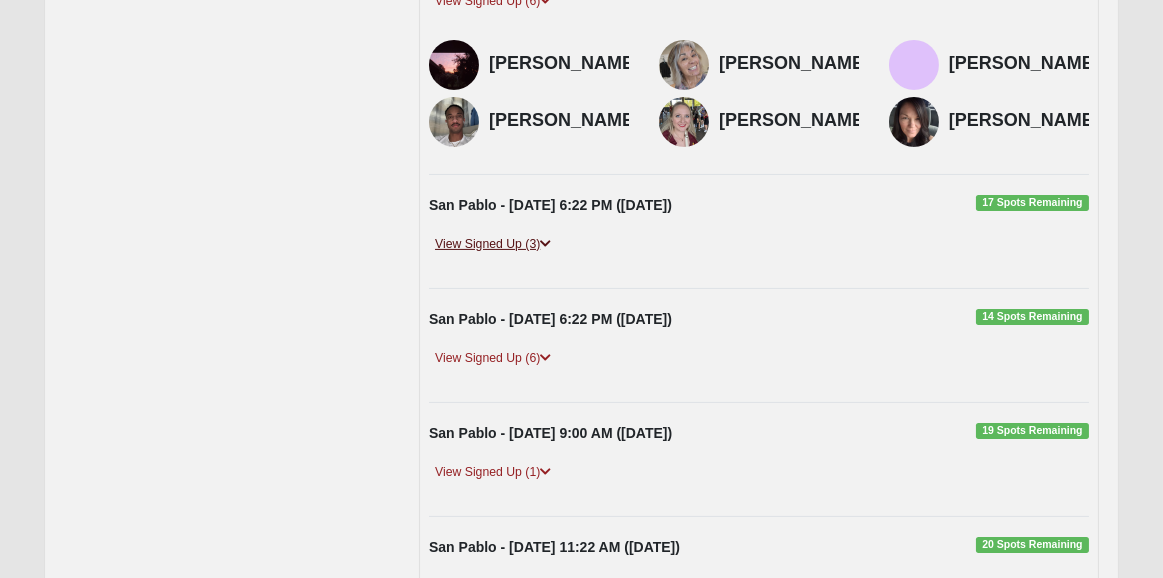
click at [520, 252] on link "View Signed Up (3)" at bounding box center [493, 244] width 128 height 21
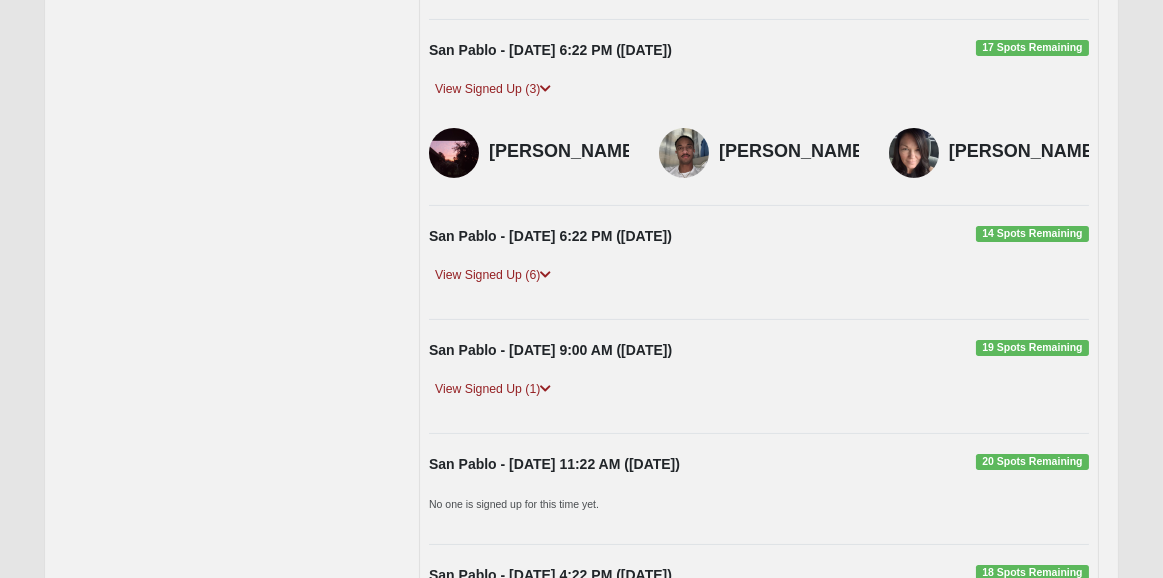
scroll to position [1200, 0]
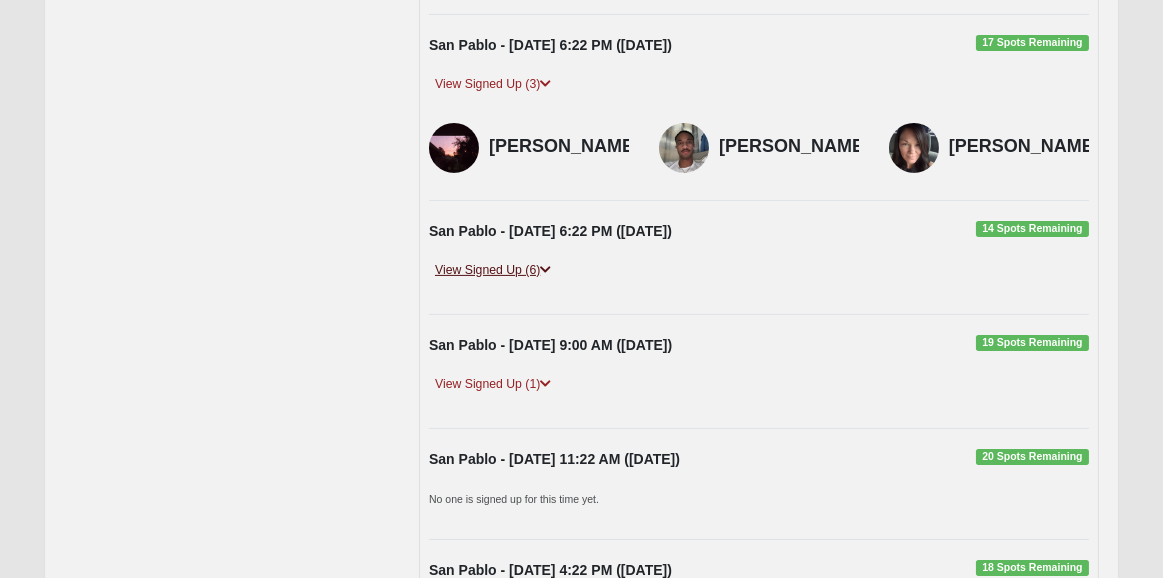
click at [489, 276] on link "View Signed Up (6)" at bounding box center [493, 270] width 128 height 21
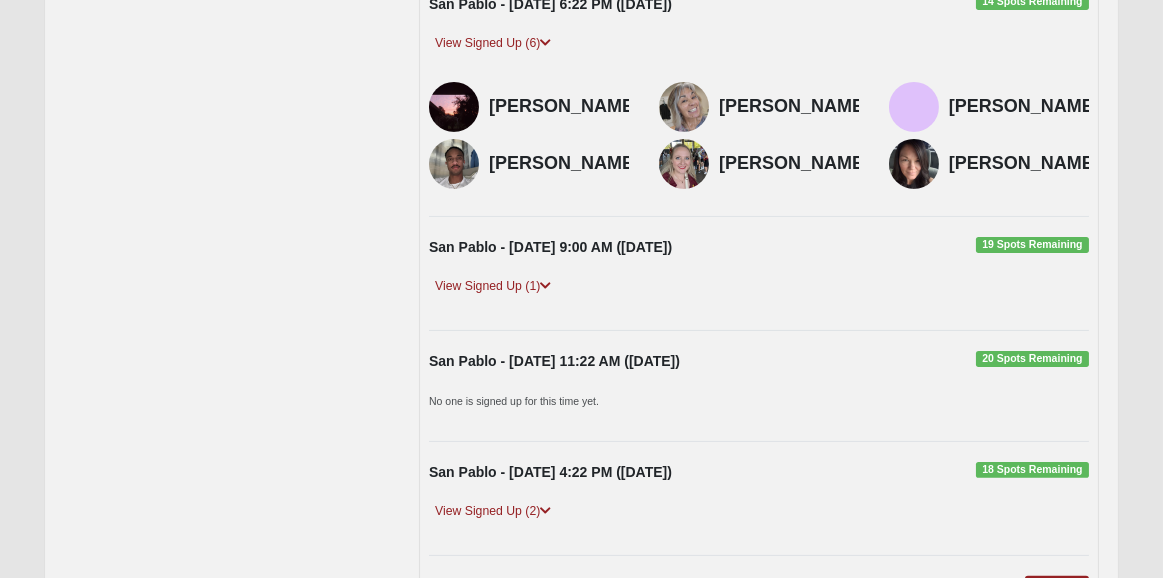
scroll to position [1440, 0]
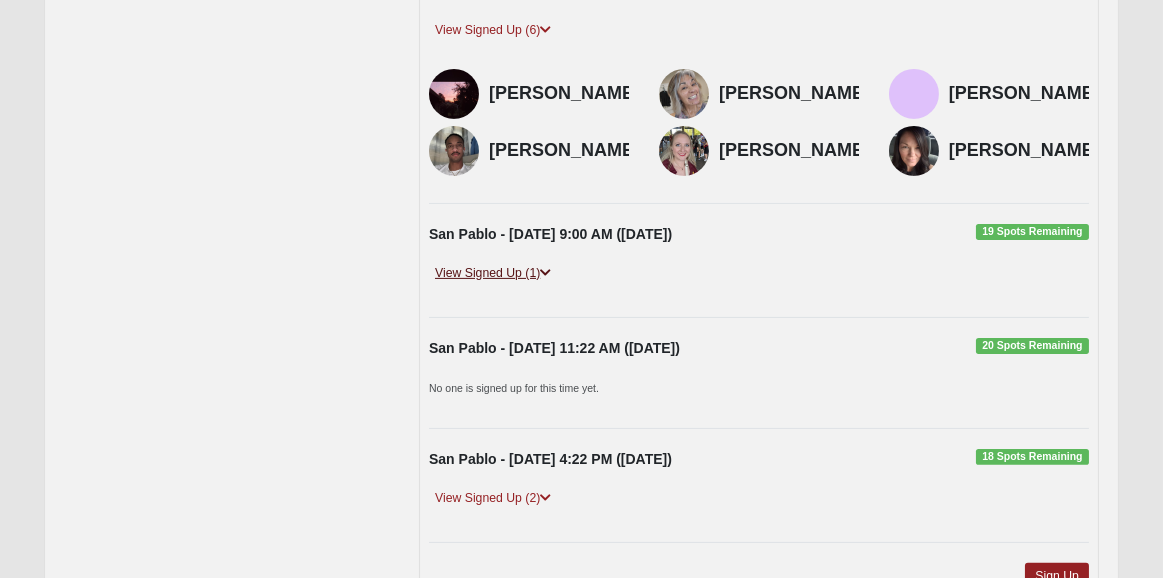
click at [496, 284] on link "View Signed Up (1)" at bounding box center [493, 273] width 128 height 21
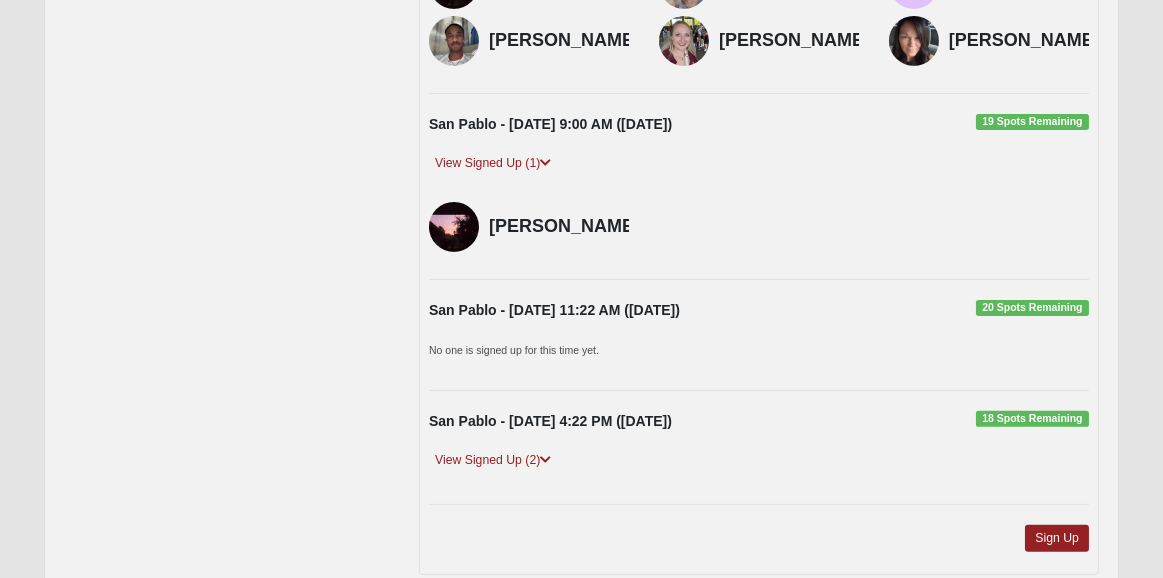
scroll to position [1680, 0]
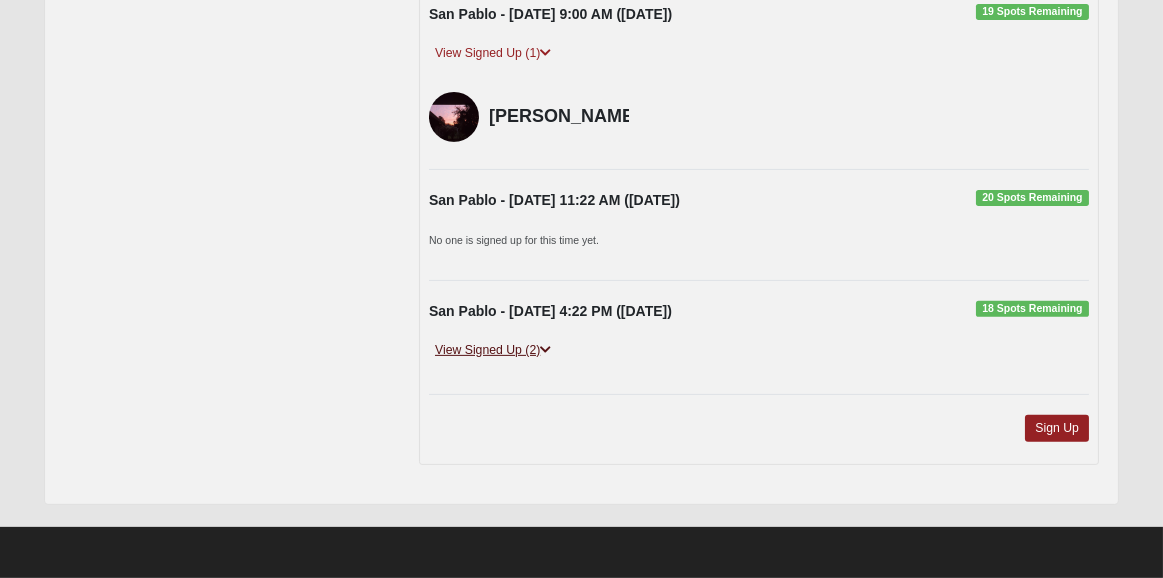
click at [498, 348] on link "View Signed Up (2)" at bounding box center [493, 350] width 128 height 21
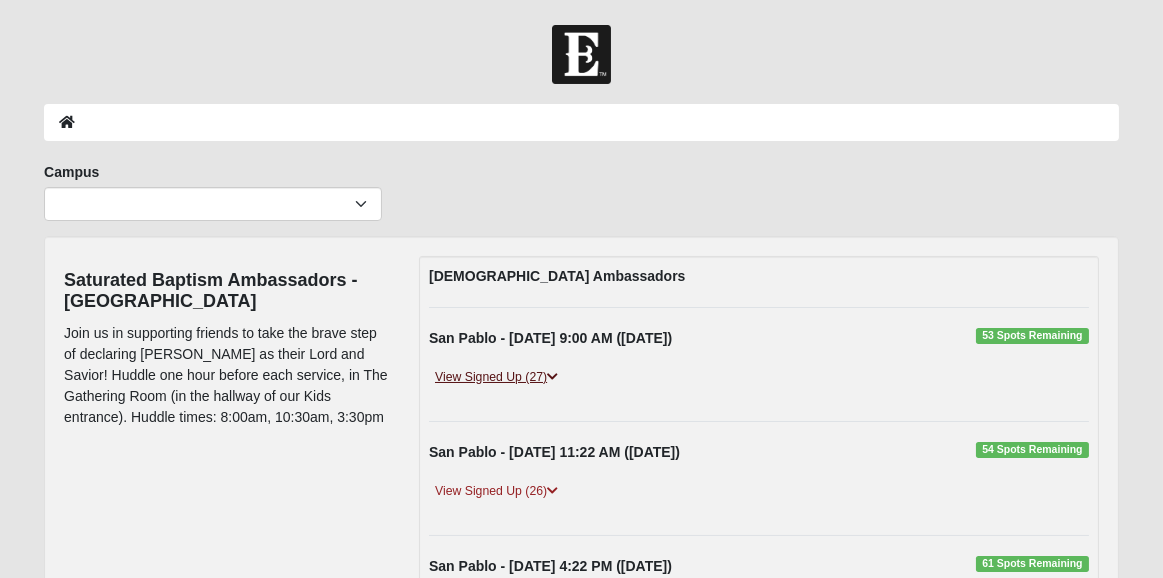
click at [514, 372] on link "View Signed Up (27)" at bounding box center [496, 377] width 135 height 21
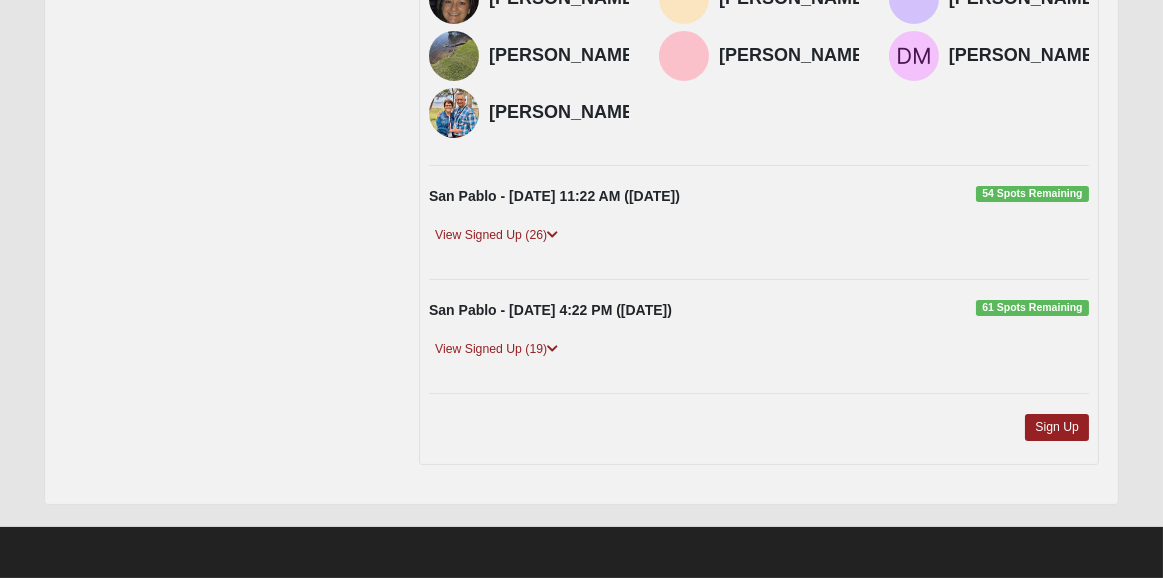
scroll to position [867, 0]
click at [509, 238] on link "View Signed Up (26)" at bounding box center [496, 235] width 135 height 21
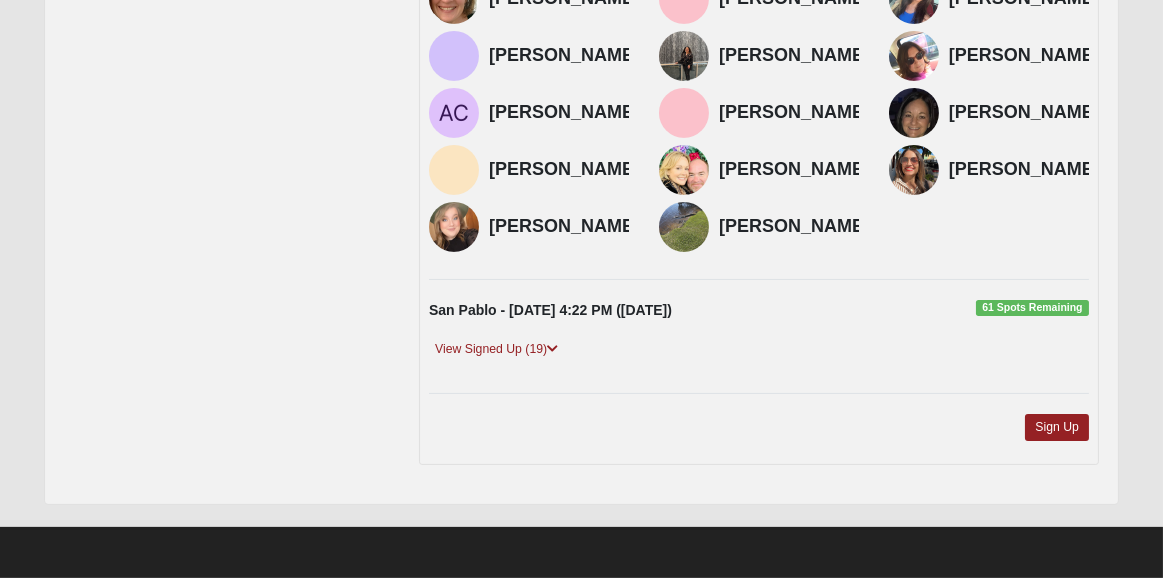
scroll to position [1507, 0]
click at [500, 360] on link "View Signed Up (19)" at bounding box center [496, 349] width 135 height 21
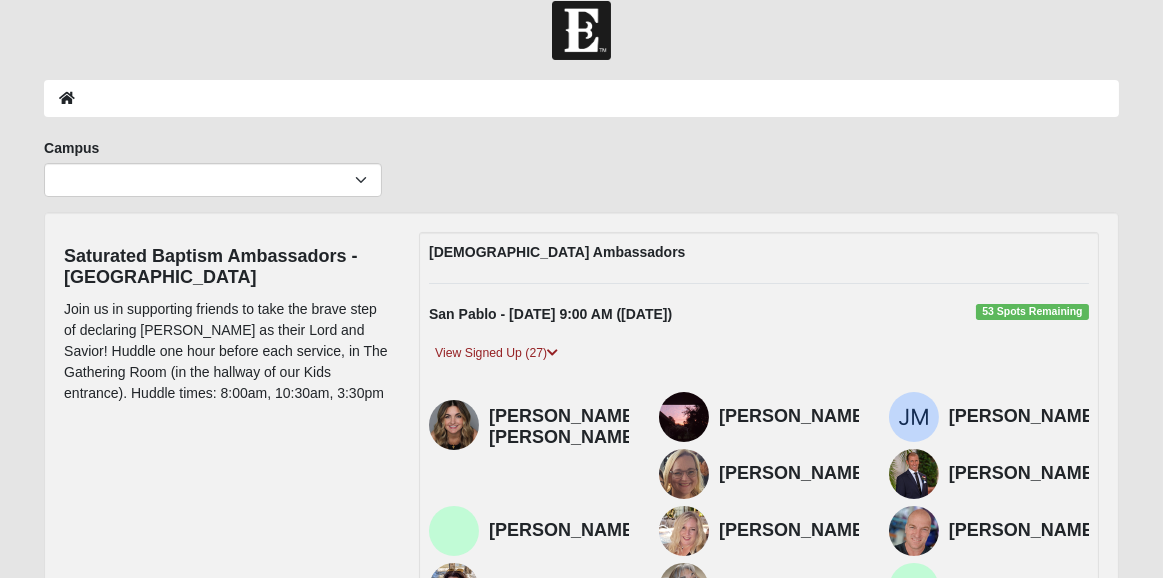
scroll to position [0, 0]
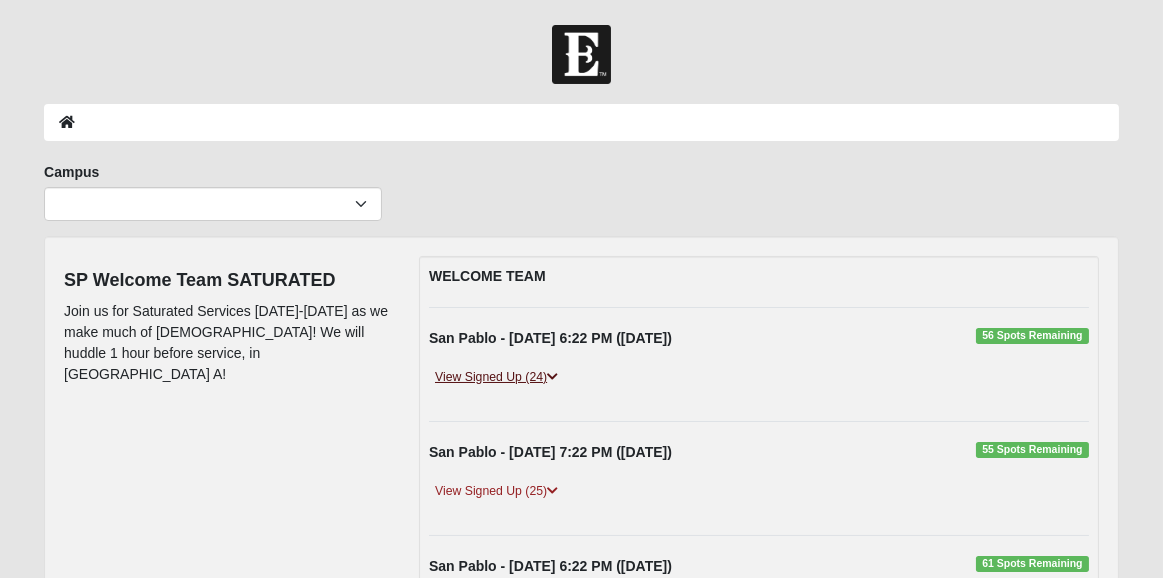
click at [524, 372] on link "View Signed Up (24)" at bounding box center [496, 377] width 135 height 21
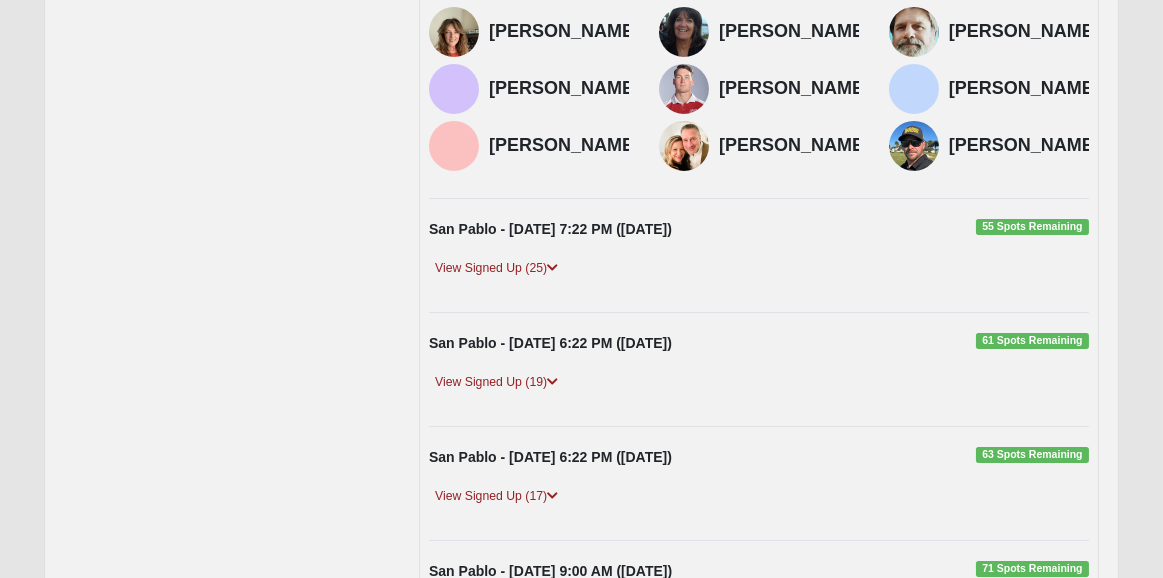
scroll to position [720, 0]
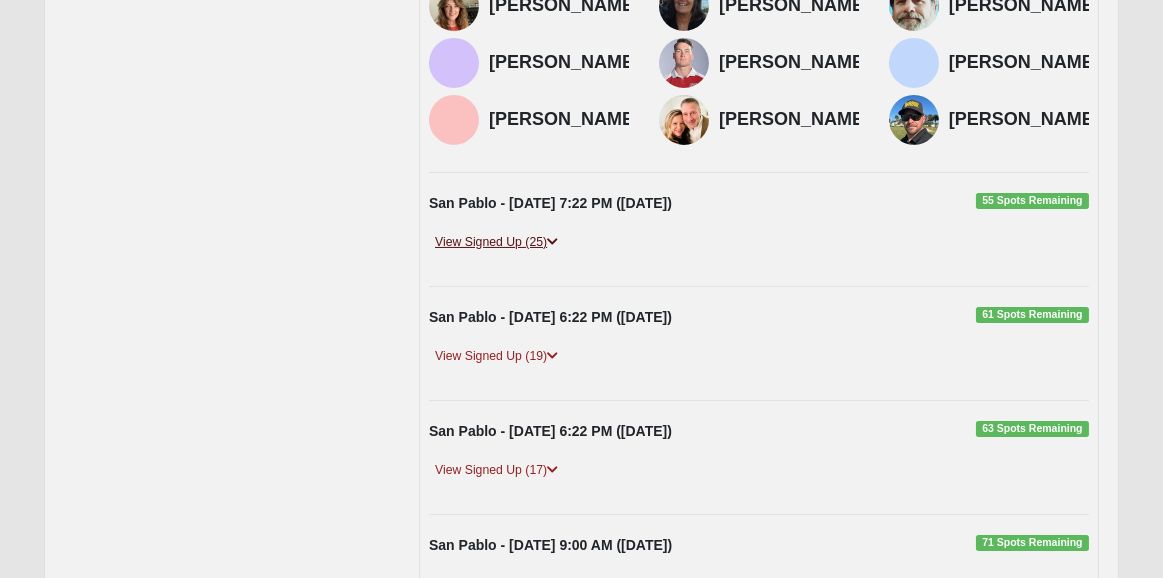
click at [506, 253] on link "View Signed Up (25)" at bounding box center [496, 242] width 135 height 21
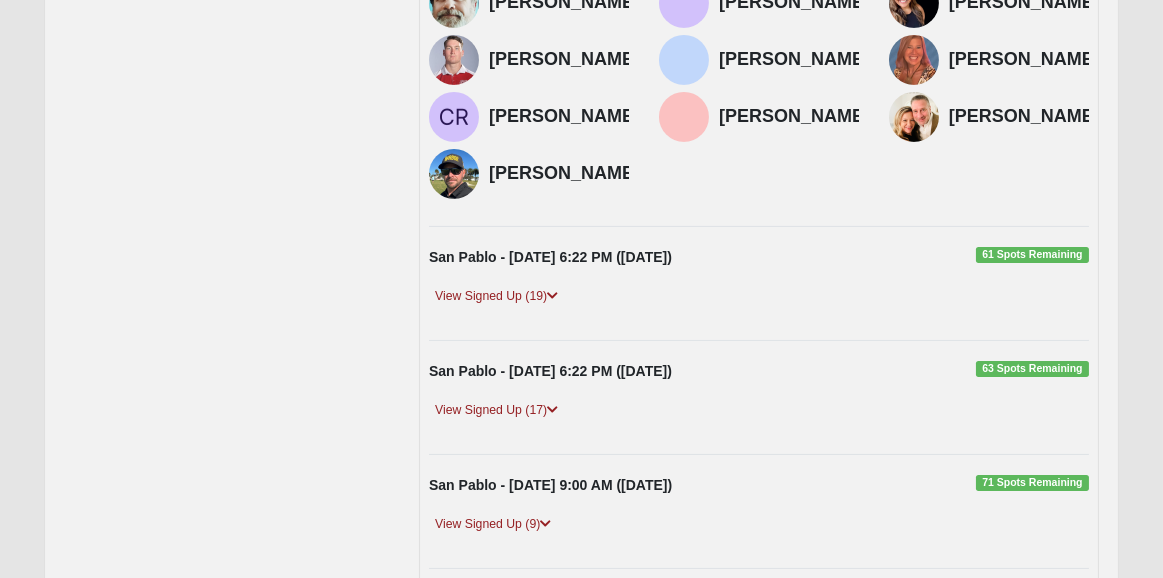
scroll to position [1360, 0]
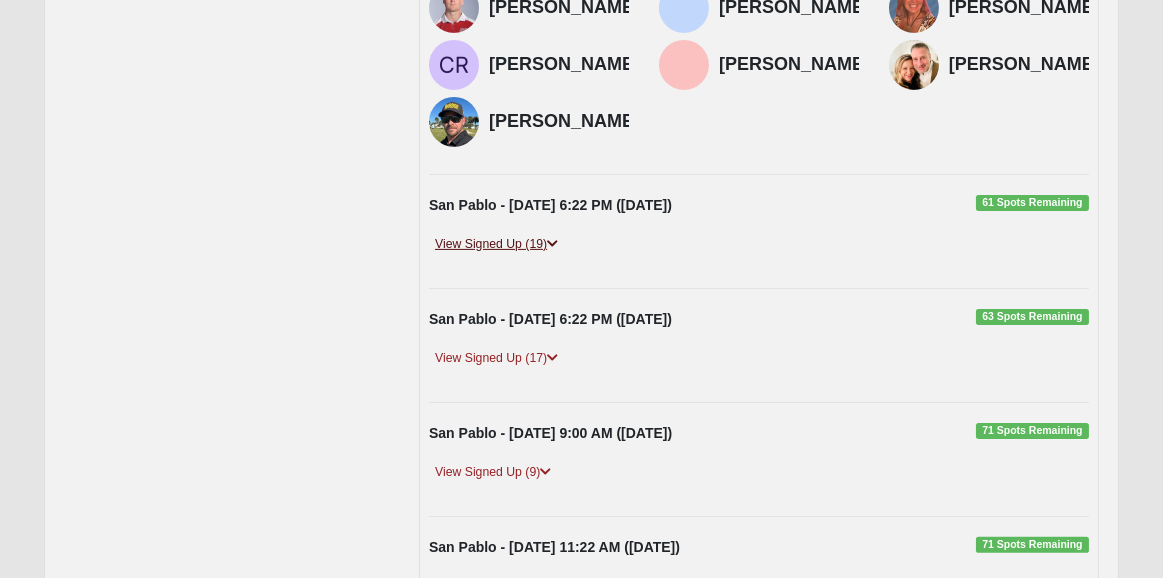
click at [505, 255] on link "View Signed Up (19)" at bounding box center [496, 244] width 135 height 21
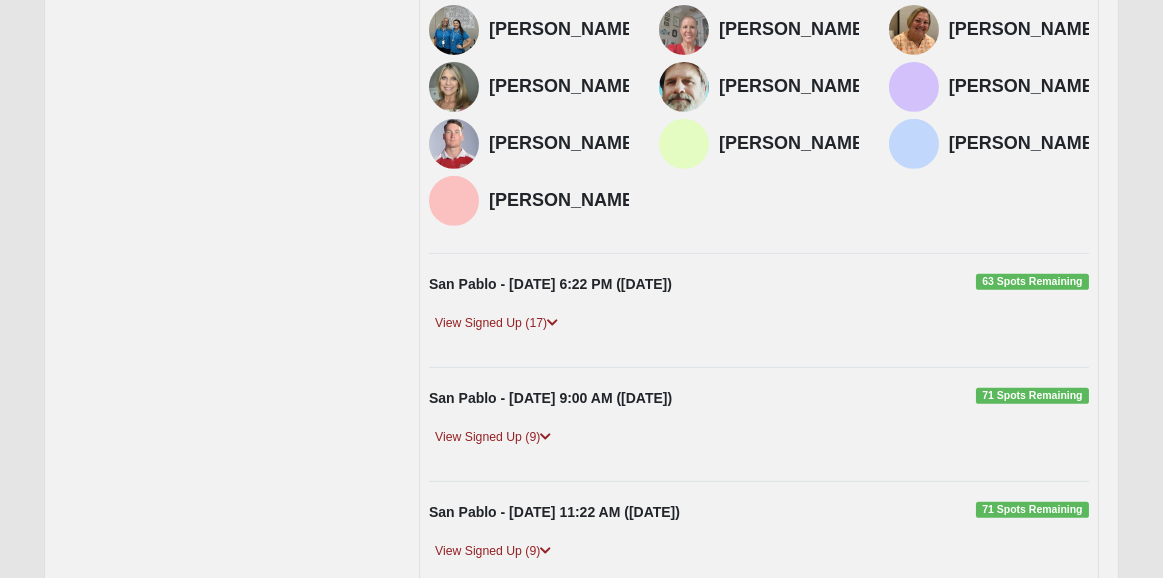
scroll to position [1999, 0]
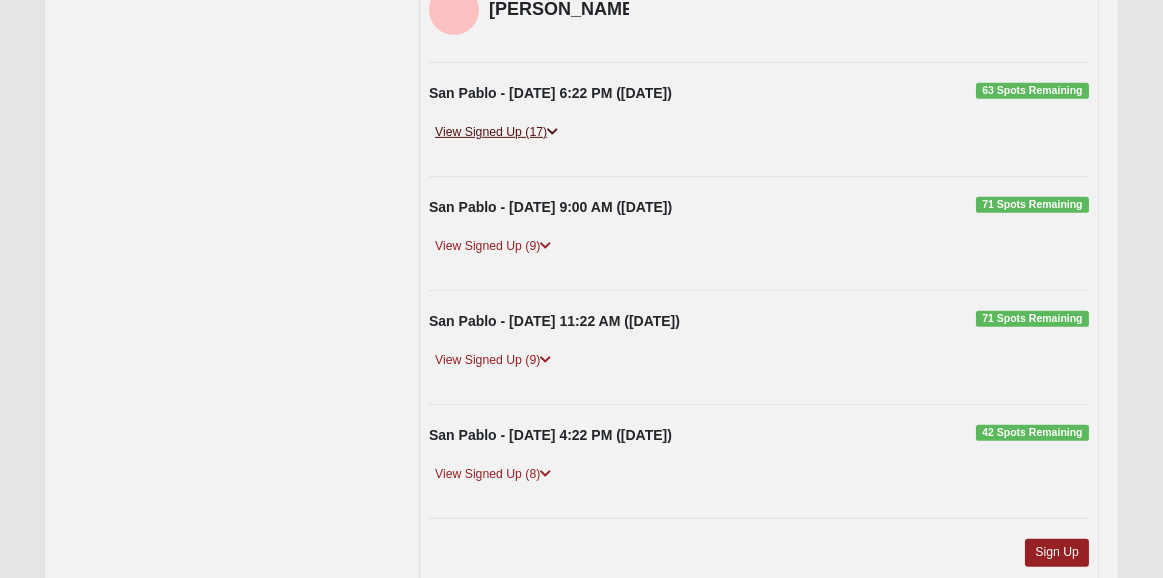
click at [522, 143] on link "View Signed Up (17)" at bounding box center [496, 132] width 135 height 21
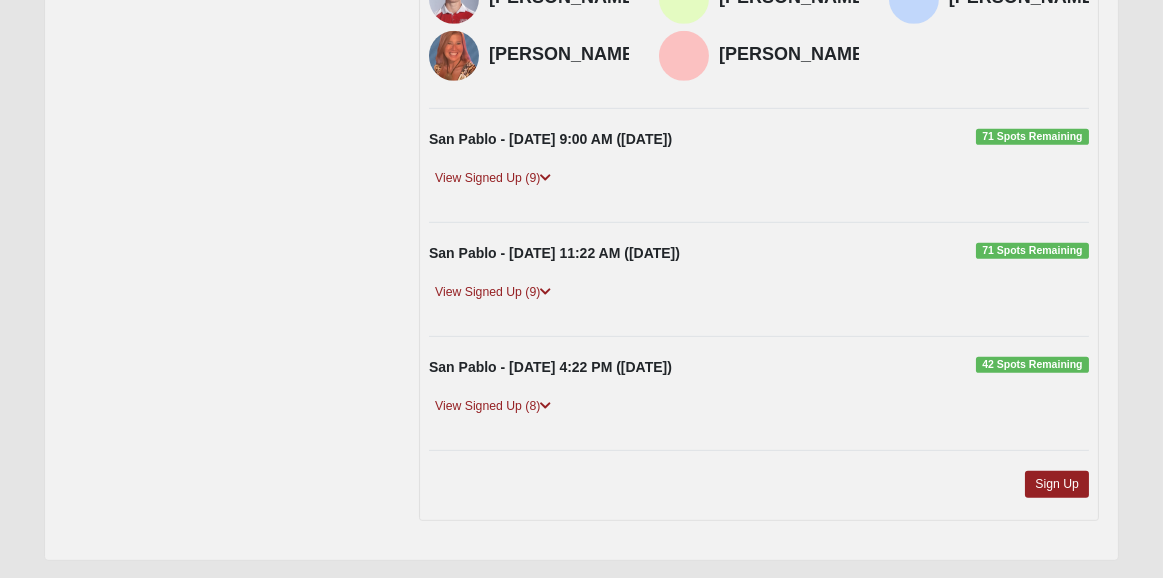
scroll to position [2479, 0]
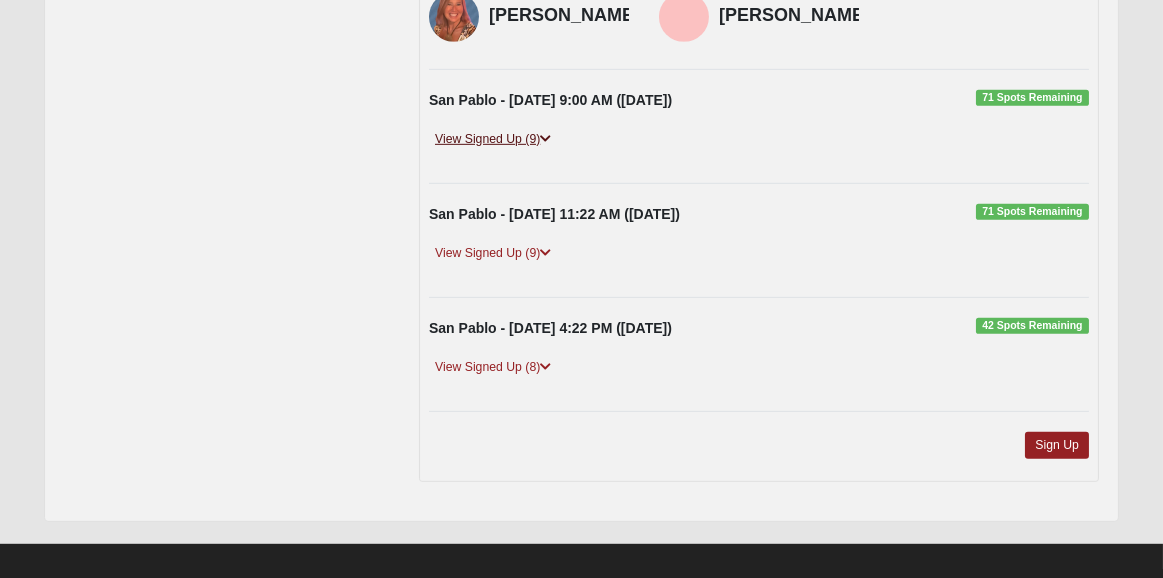
click at [502, 150] on link "View Signed Up (9)" at bounding box center [493, 139] width 128 height 21
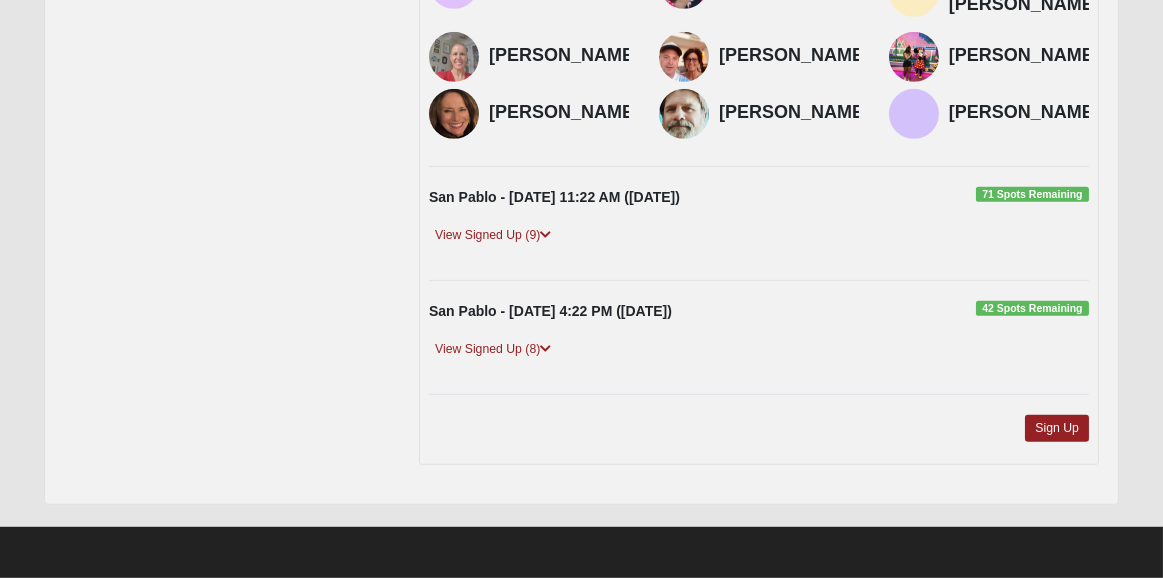
scroll to position [2799, 0]
click at [522, 246] on link "View Signed Up (9)" at bounding box center [493, 235] width 128 height 21
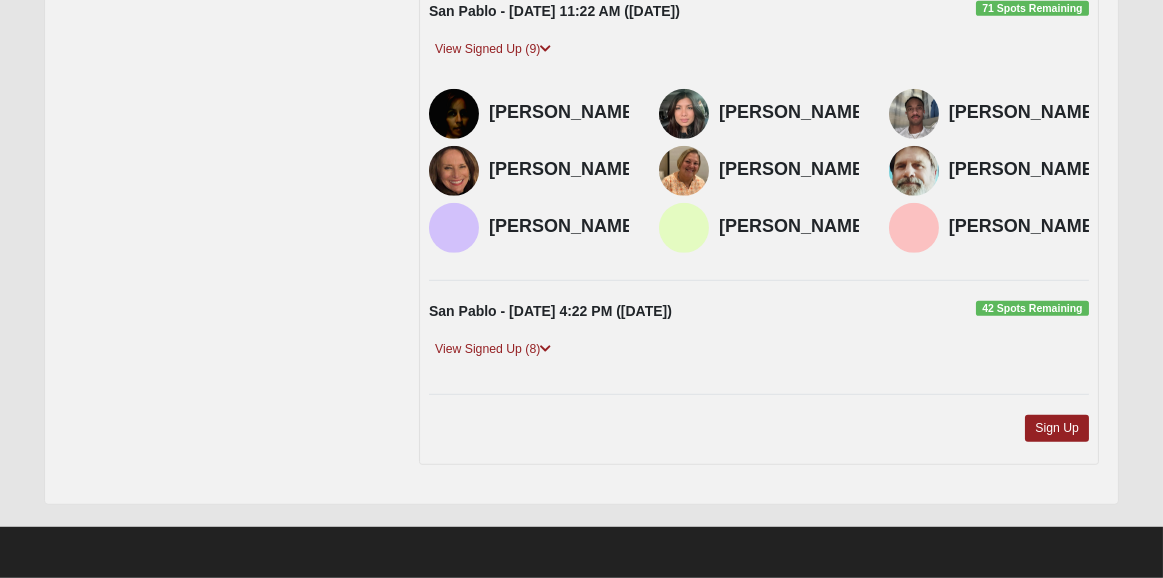
scroll to position [3108, 0]
click at [519, 352] on link "View Signed Up (8)" at bounding box center [493, 349] width 128 height 21
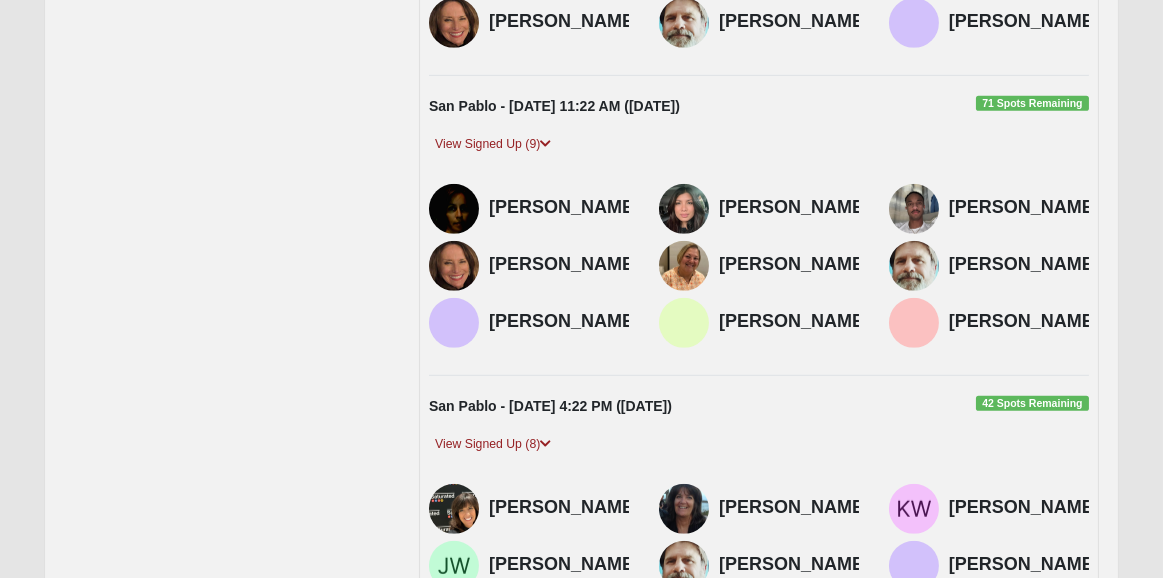
scroll to position [2788, 0]
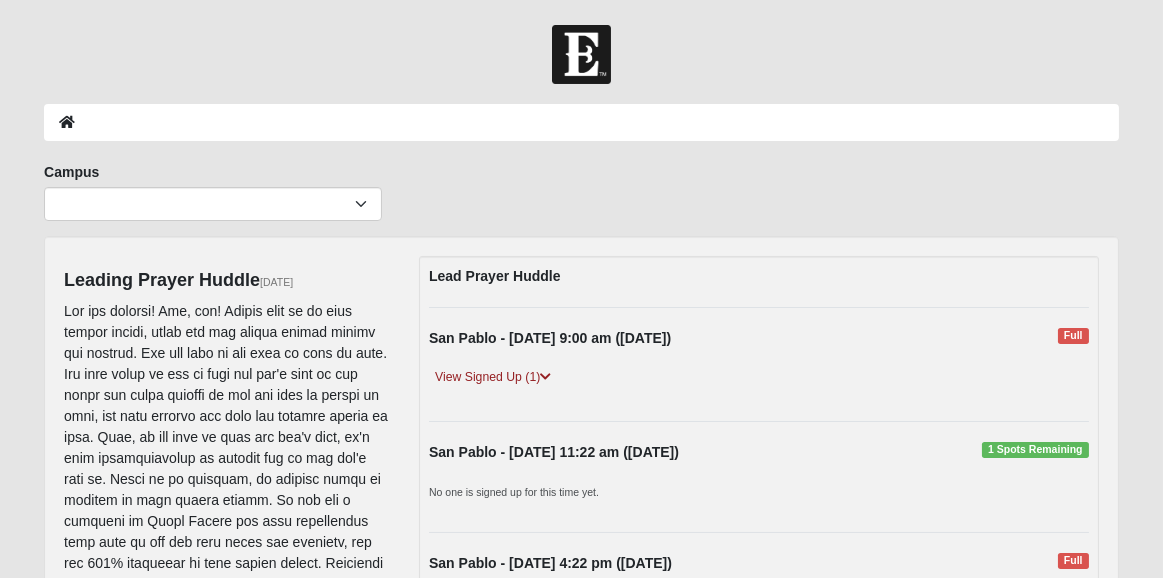
scroll to position [160, 0]
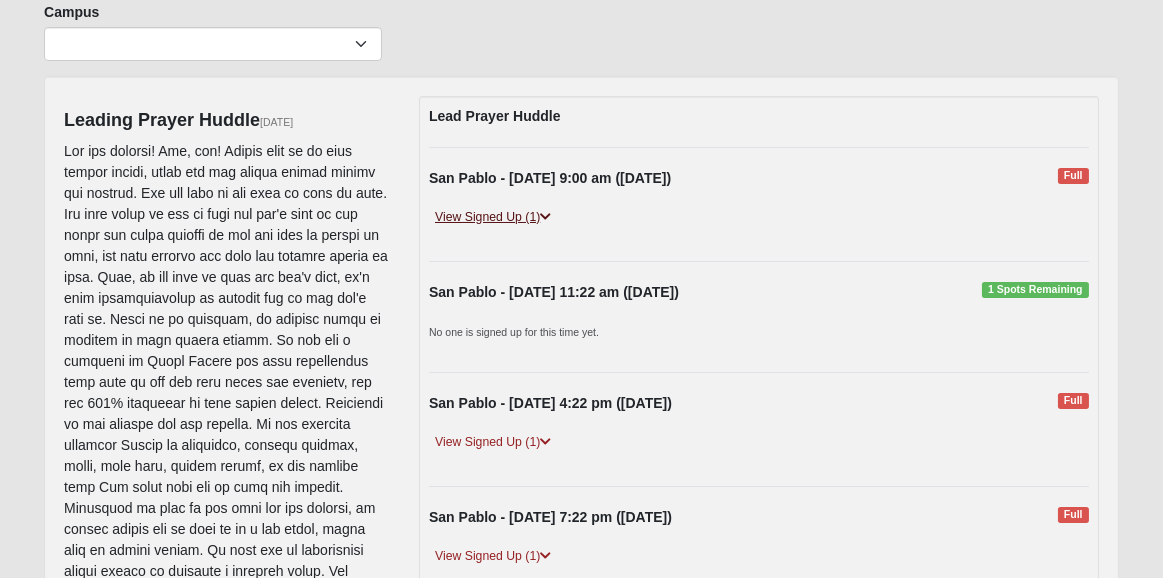
click at [509, 218] on link "View Signed Up (1)" at bounding box center [493, 217] width 128 height 21
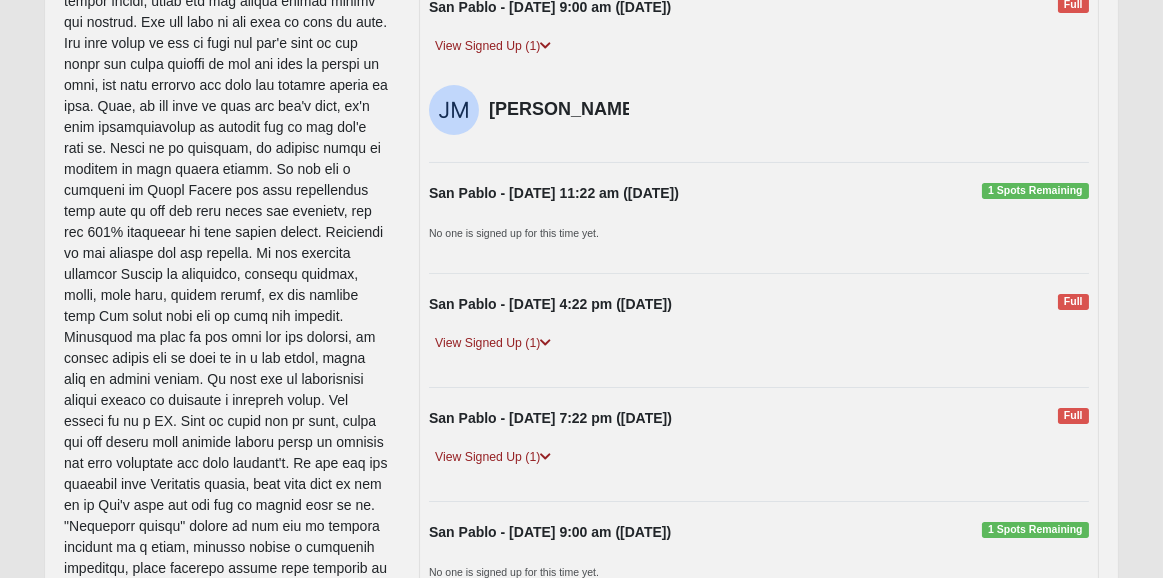
scroll to position [400, 0]
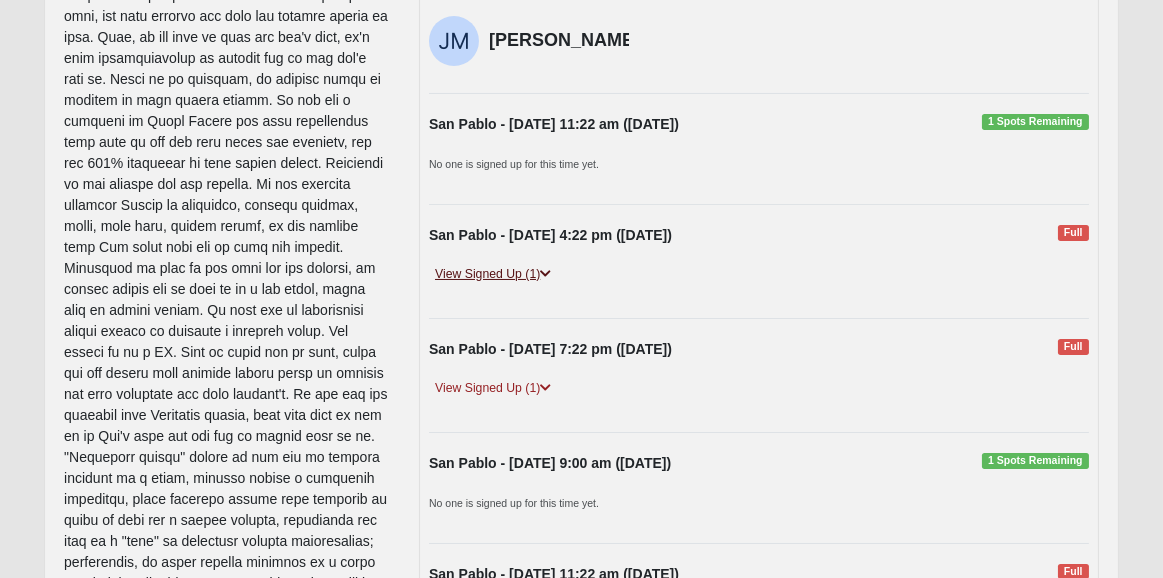
click at [532, 284] on link "View Signed Up (1)" at bounding box center [493, 274] width 128 height 21
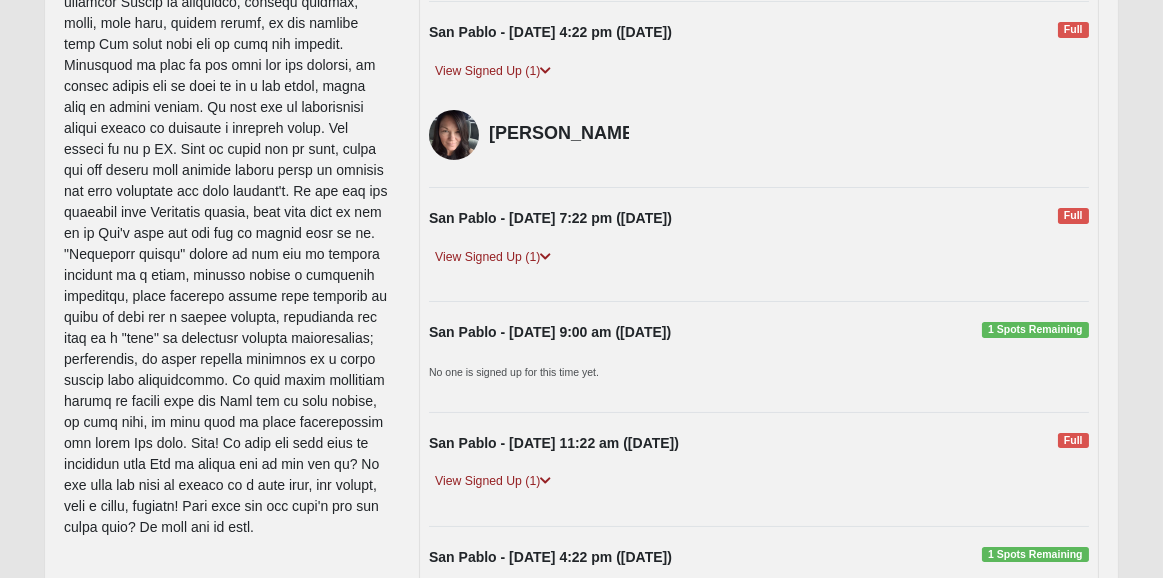
scroll to position [640, 0]
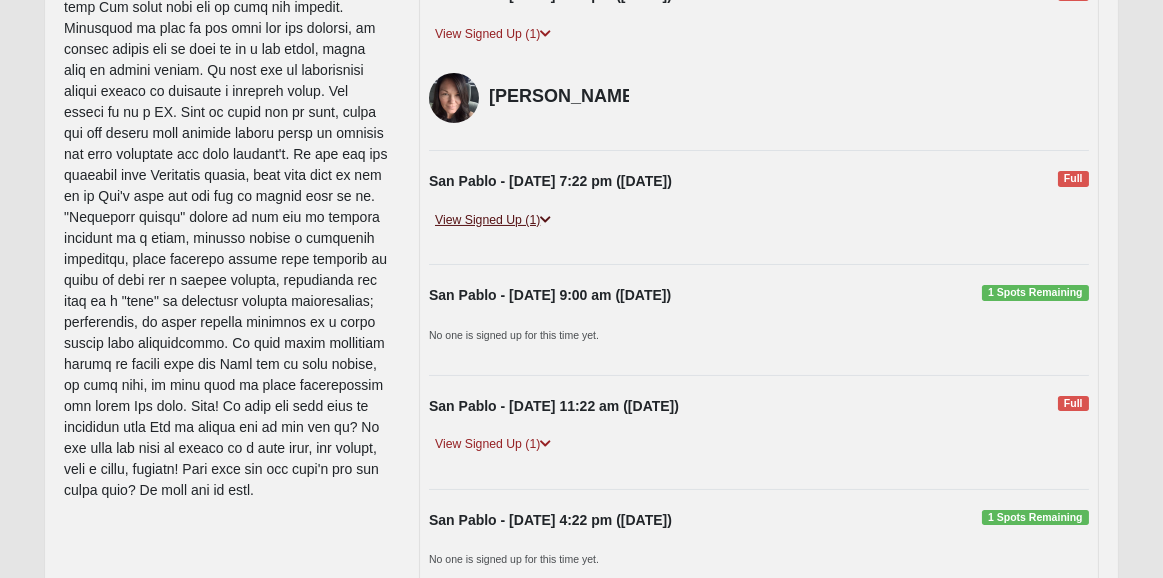
click at [522, 231] on link "View Signed Up (1)" at bounding box center [493, 220] width 128 height 21
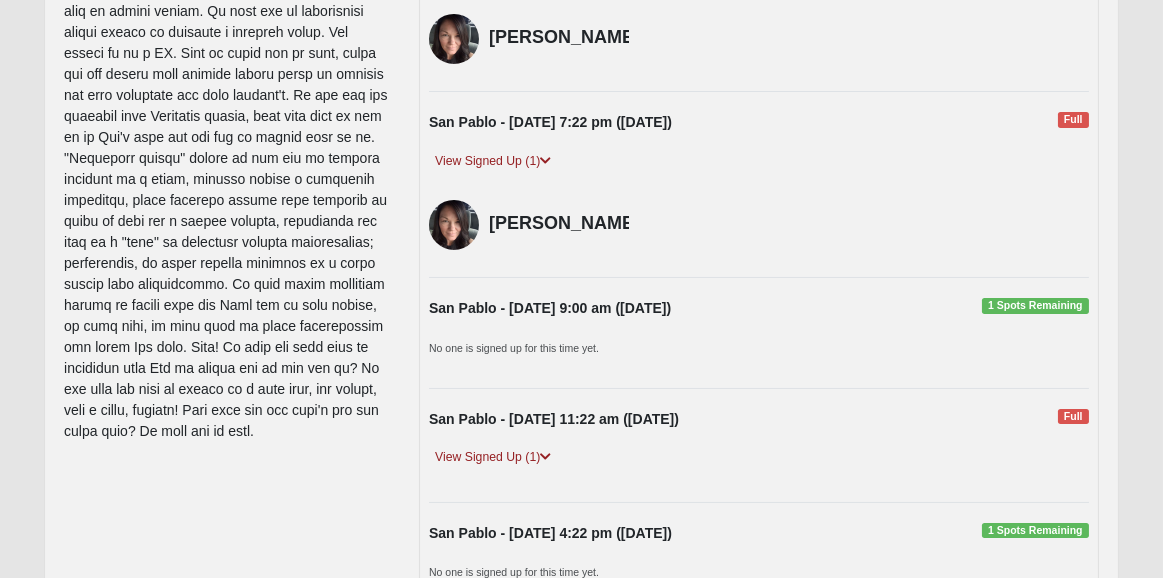
scroll to position [880, 0]
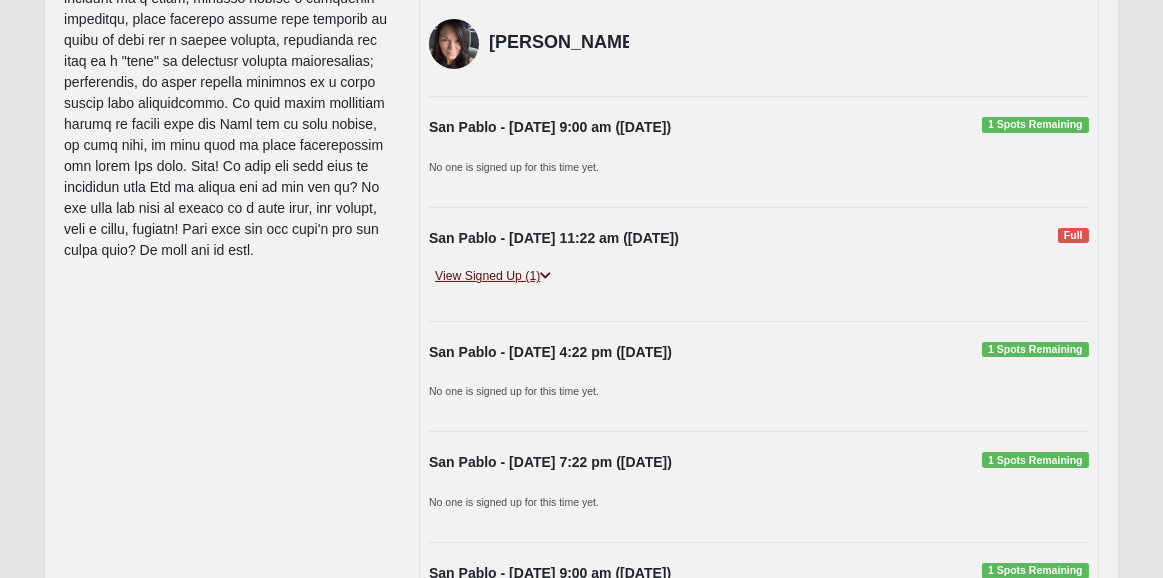
click at [530, 282] on link "View Signed Up (1)" at bounding box center [493, 276] width 128 height 21
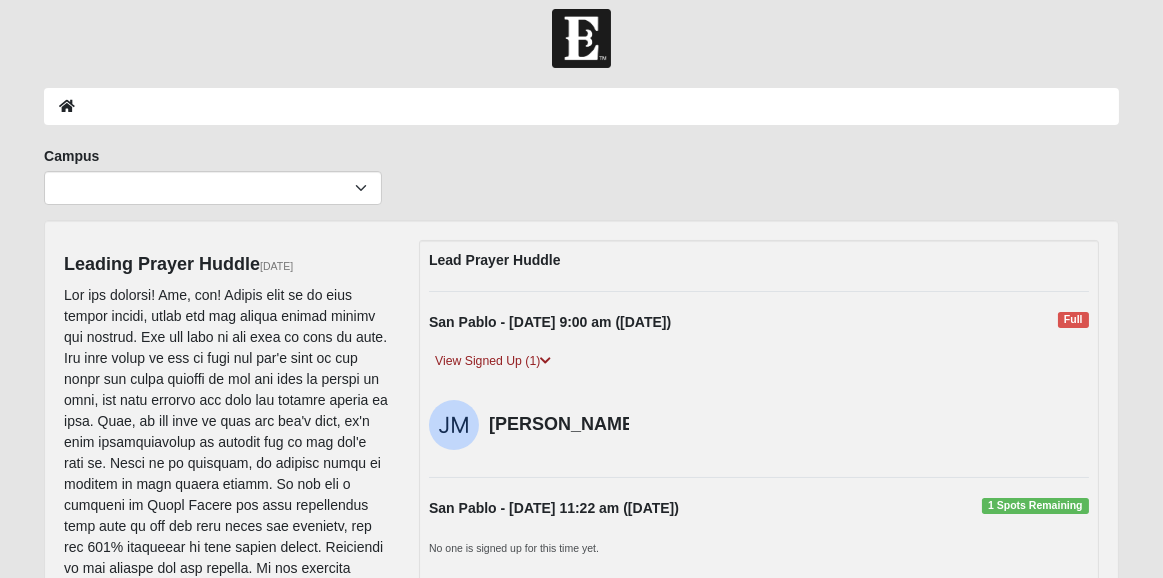
scroll to position [0, 0]
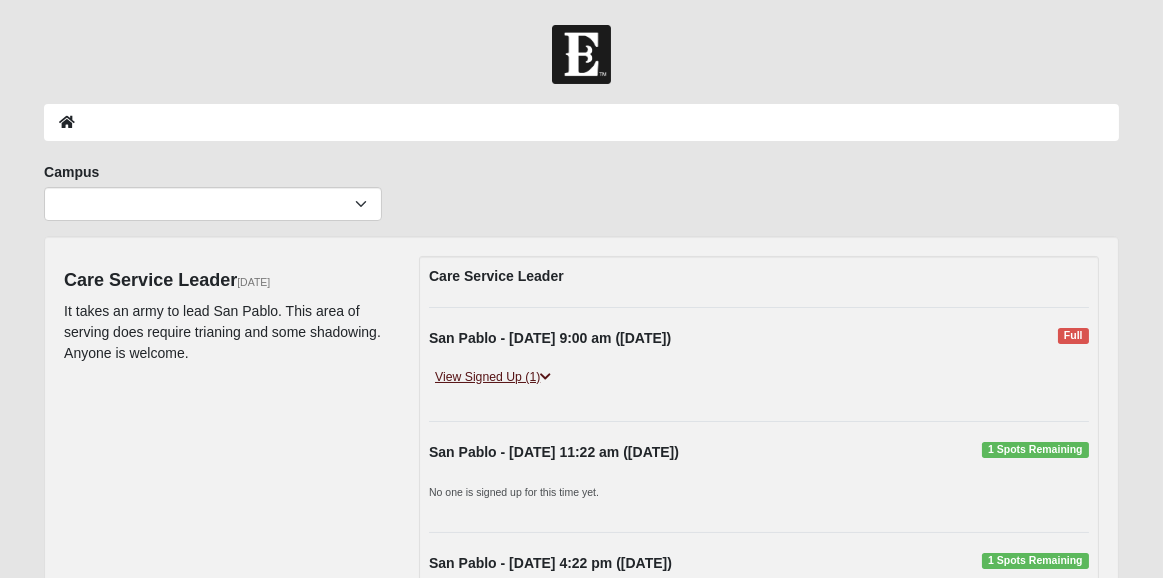
click at [511, 371] on link "View Signed Up (1)" at bounding box center [493, 377] width 128 height 21
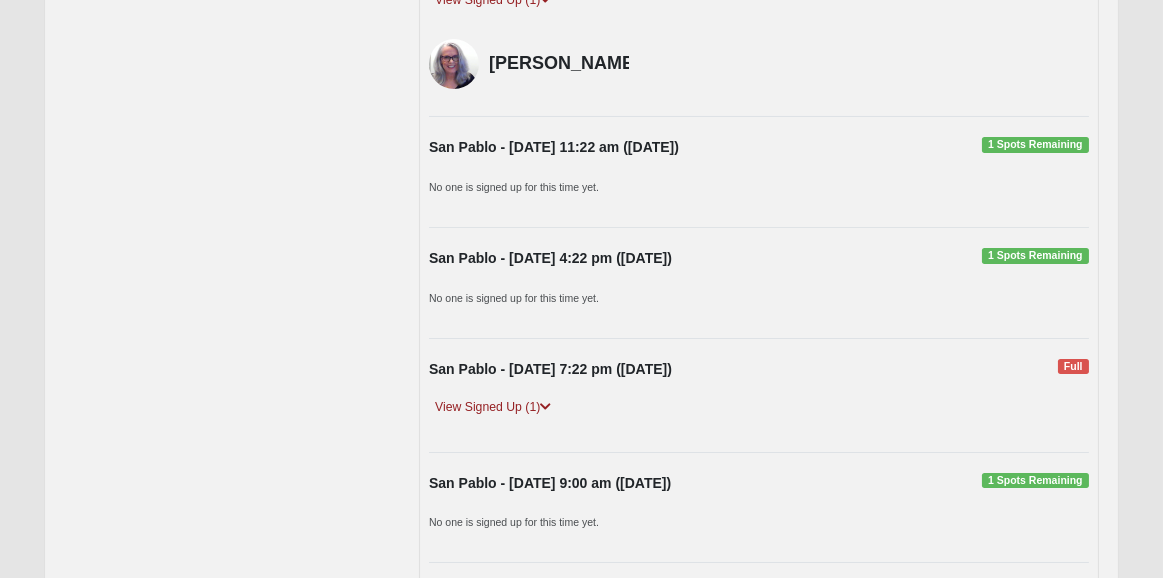
scroll to position [480, 0]
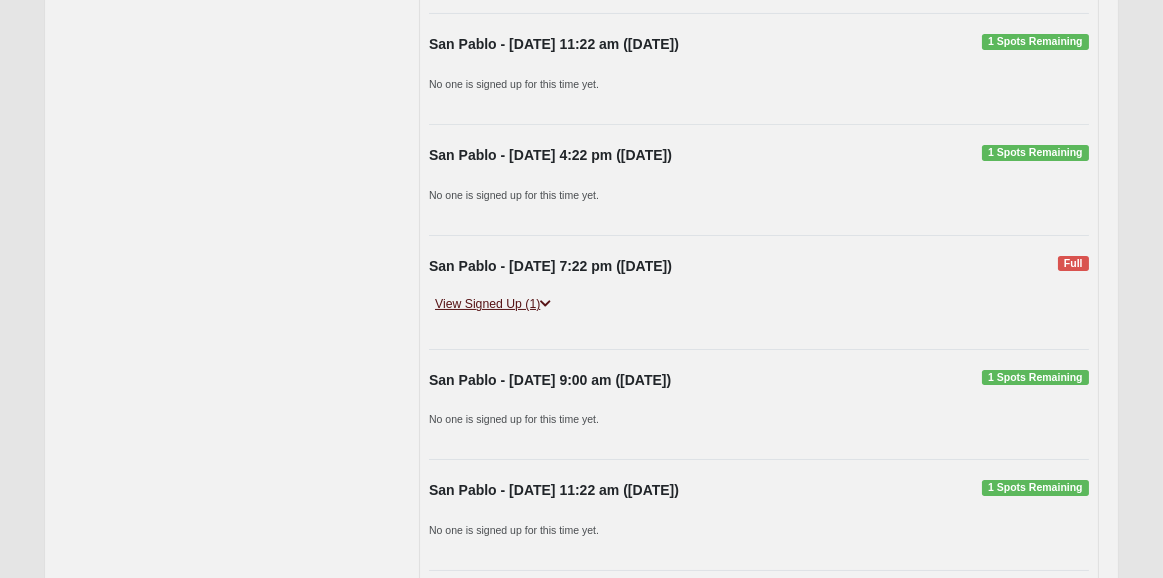
click at [514, 315] on link "View Signed Up (1)" at bounding box center [493, 304] width 128 height 21
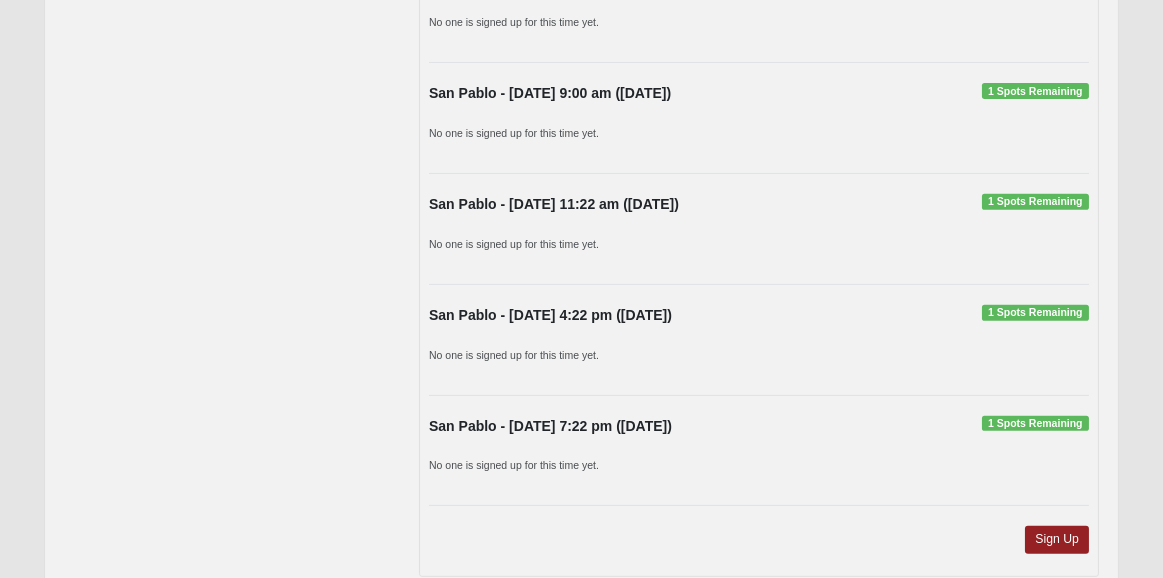
scroll to position [1682, 0]
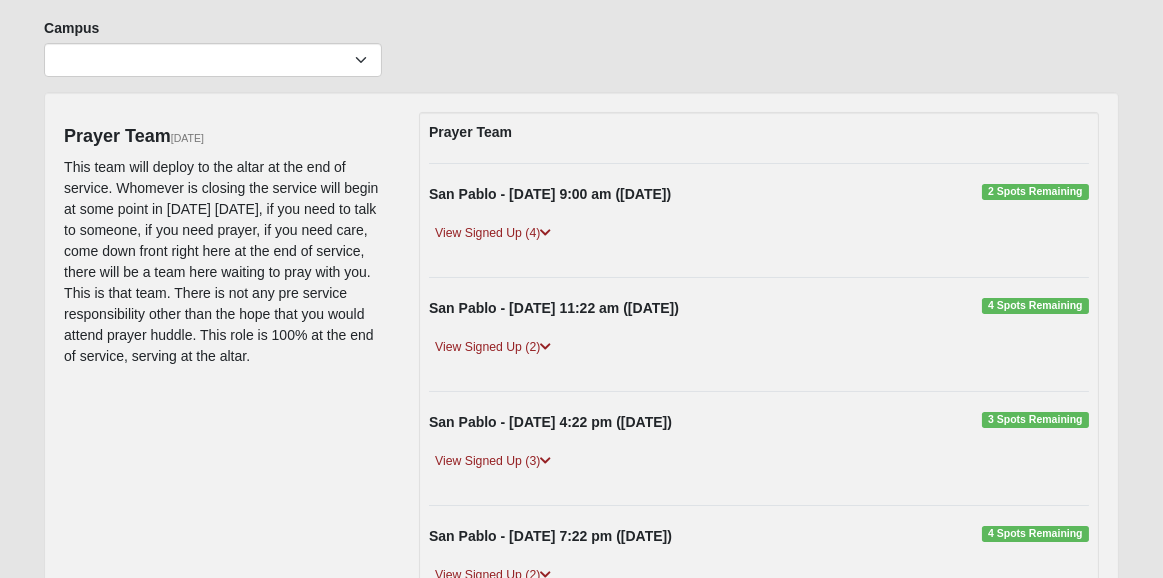
scroll to position [160, 0]
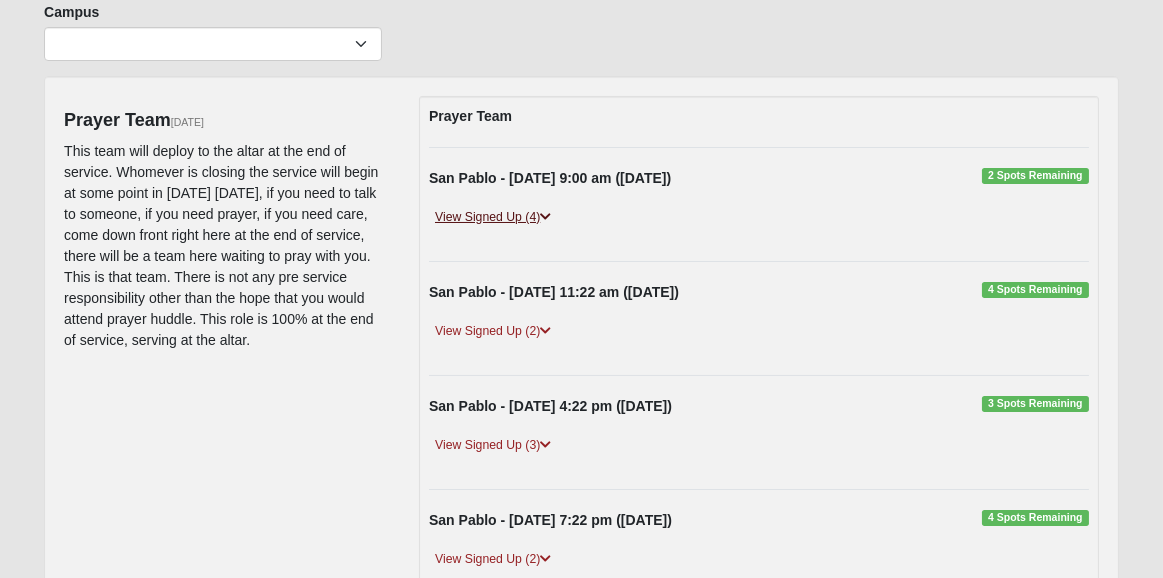
click at [489, 212] on link "View Signed Up (4)" at bounding box center [493, 217] width 128 height 21
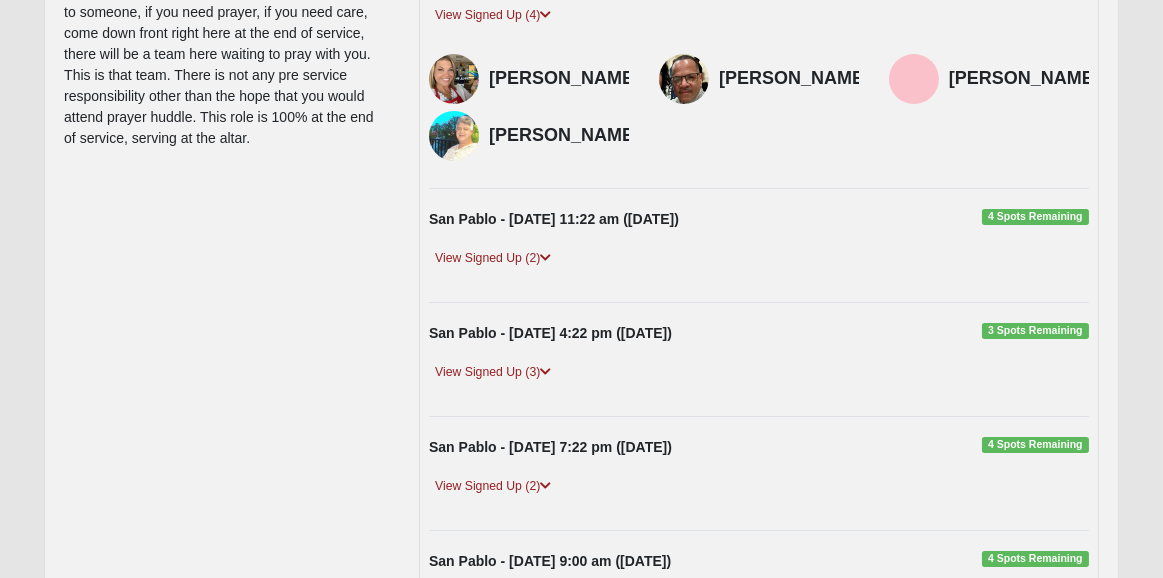
scroll to position [400, 0]
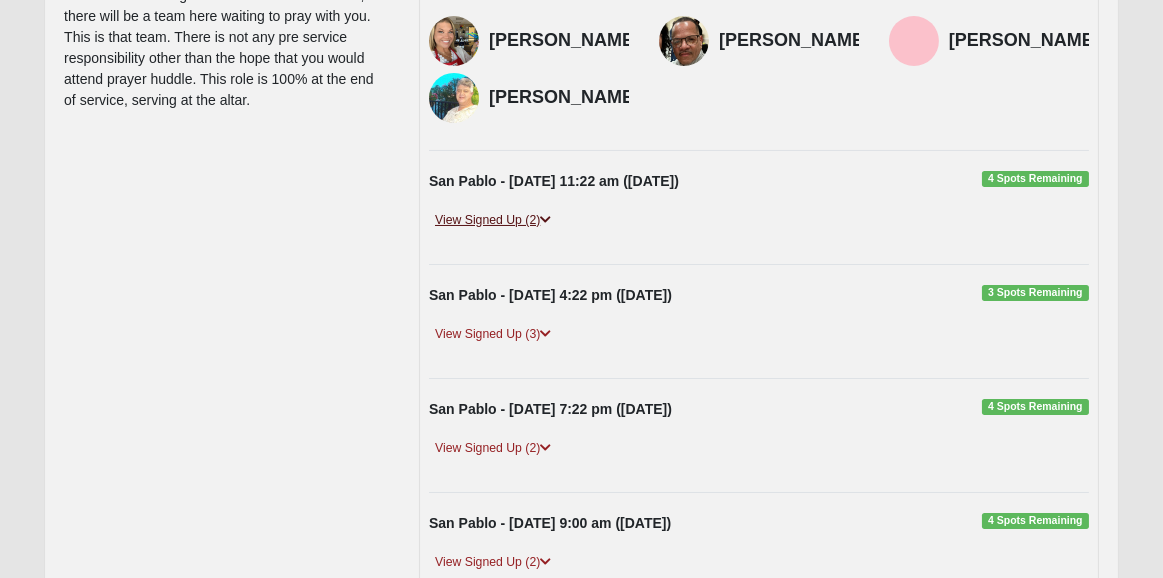
click at [512, 218] on link "View Signed Up (2)" at bounding box center [493, 220] width 128 height 21
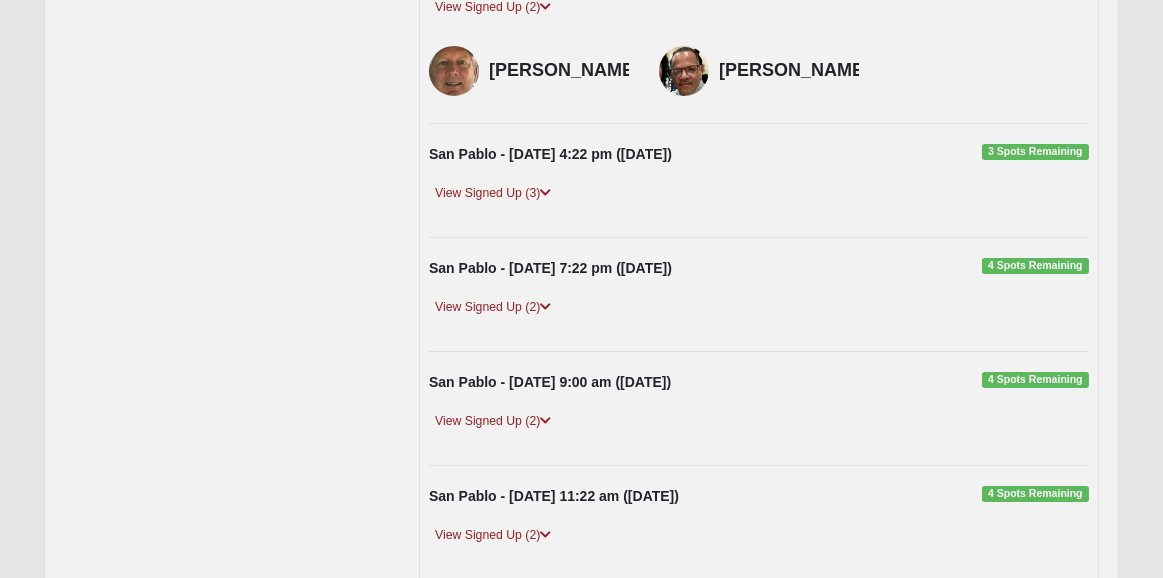
scroll to position [640, 0]
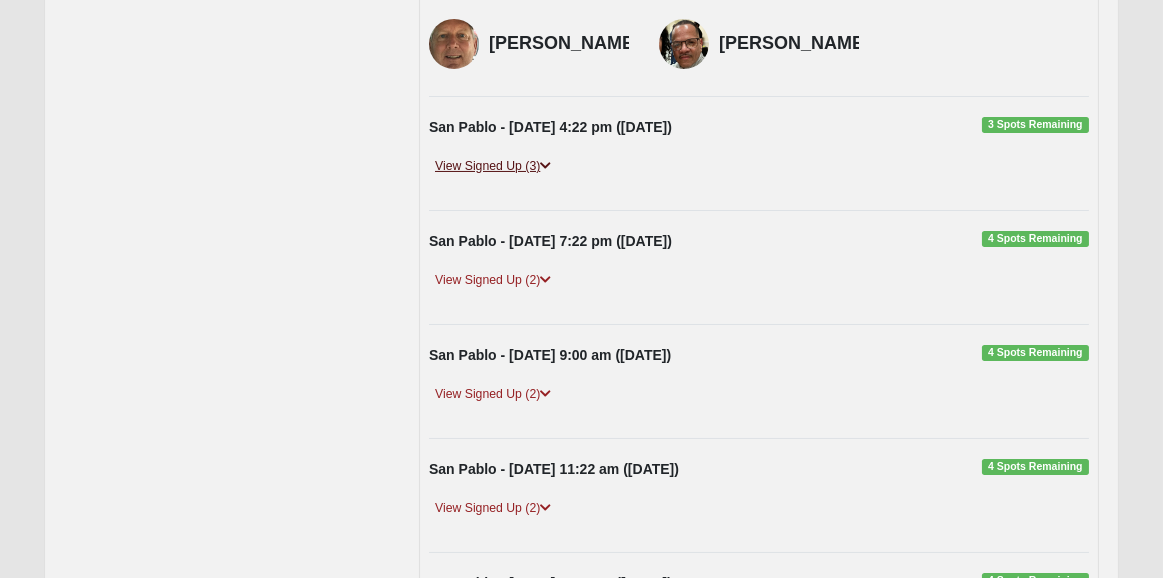
click at [502, 174] on link "View Signed Up (3)" at bounding box center [493, 166] width 128 height 21
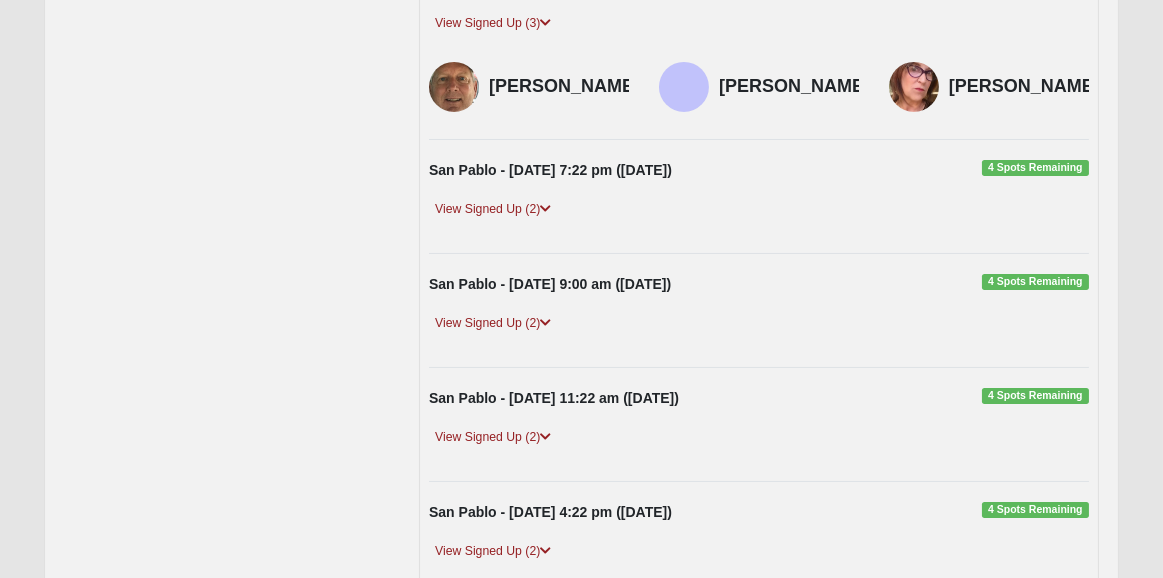
scroll to position [800, 0]
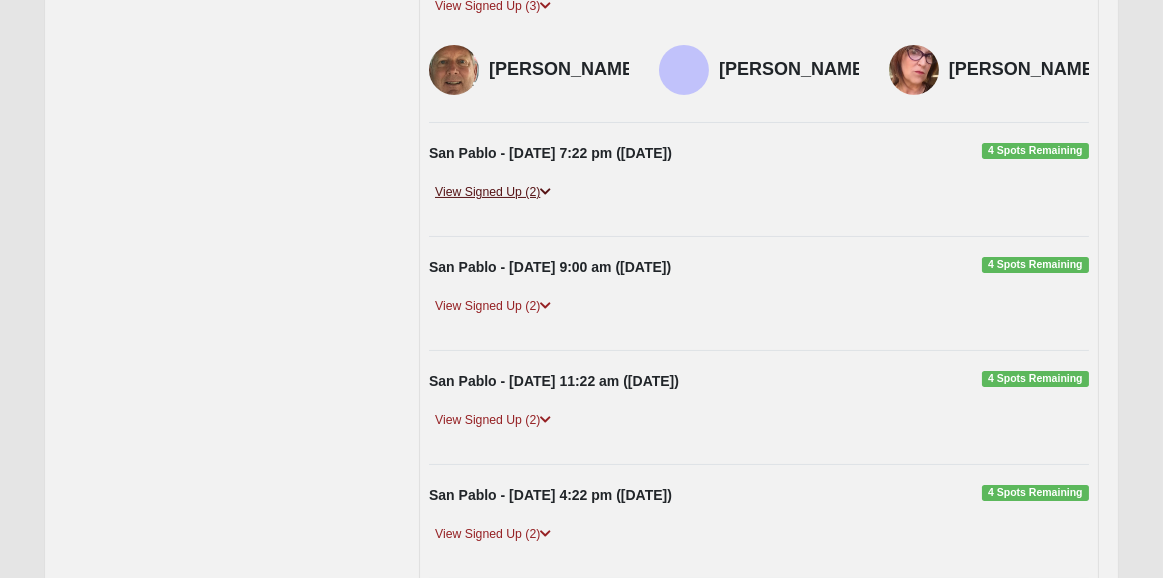
click at [492, 203] on link "View Signed Up (2)" at bounding box center [493, 192] width 128 height 21
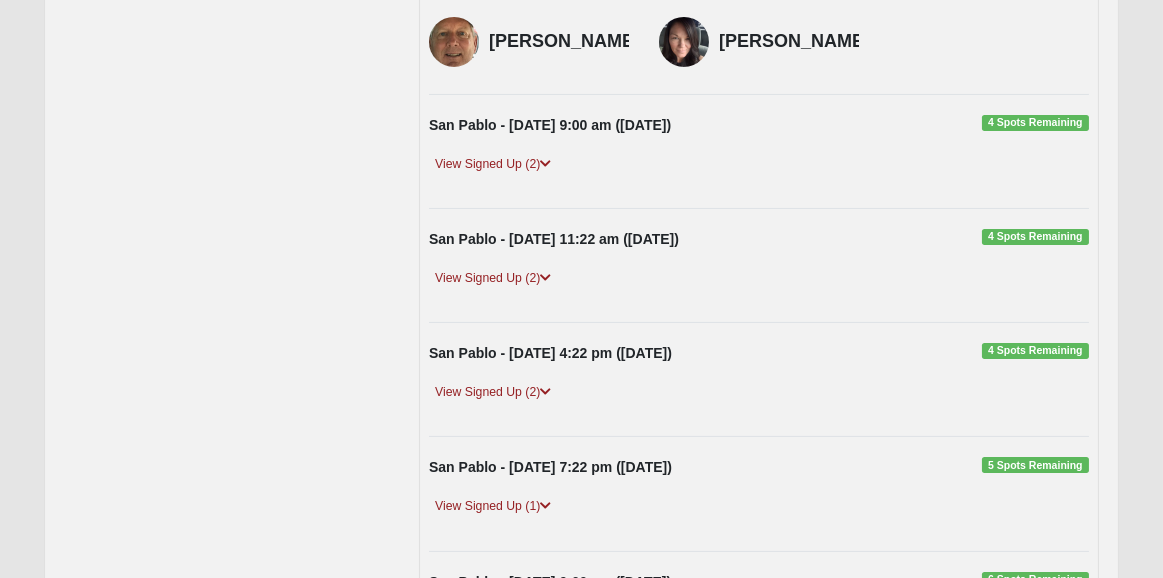
scroll to position [1040, 0]
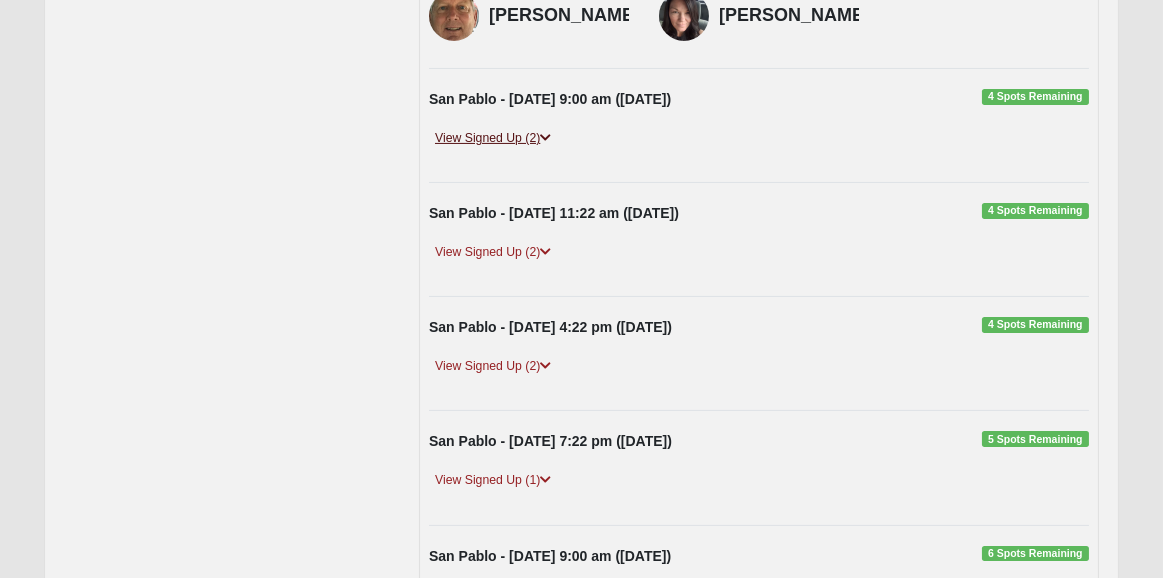
click at [470, 149] on link "View Signed Up (2)" at bounding box center [493, 138] width 128 height 21
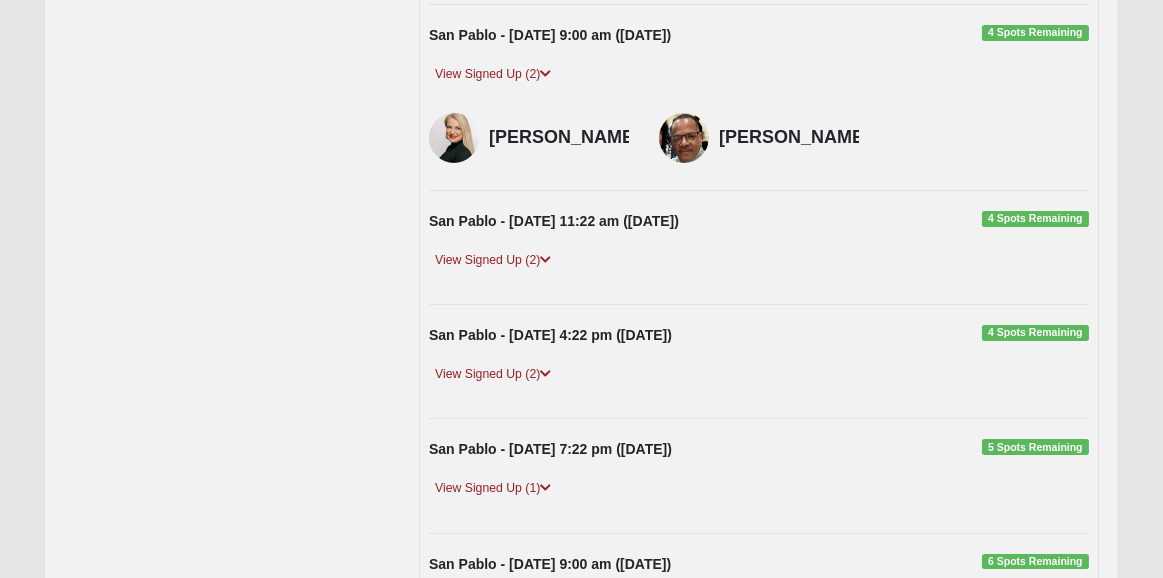
scroll to position [1200, 0]
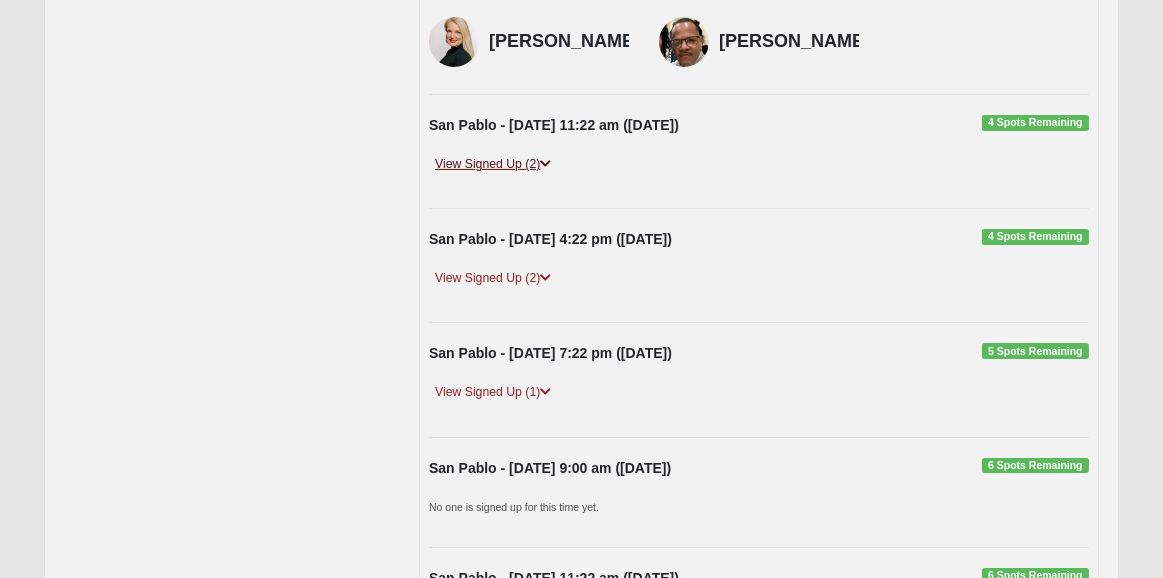
click at [499, 175] on link "View Signed Up (2)" at bounding box center [493, 164] width 128 height 21
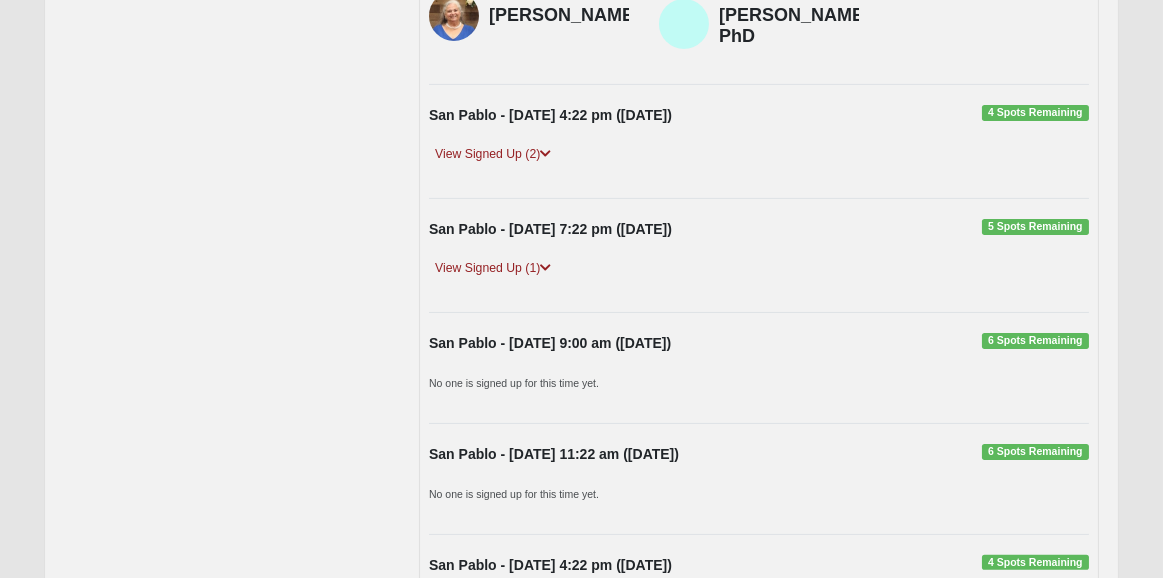
scroll to position [1440, 0]
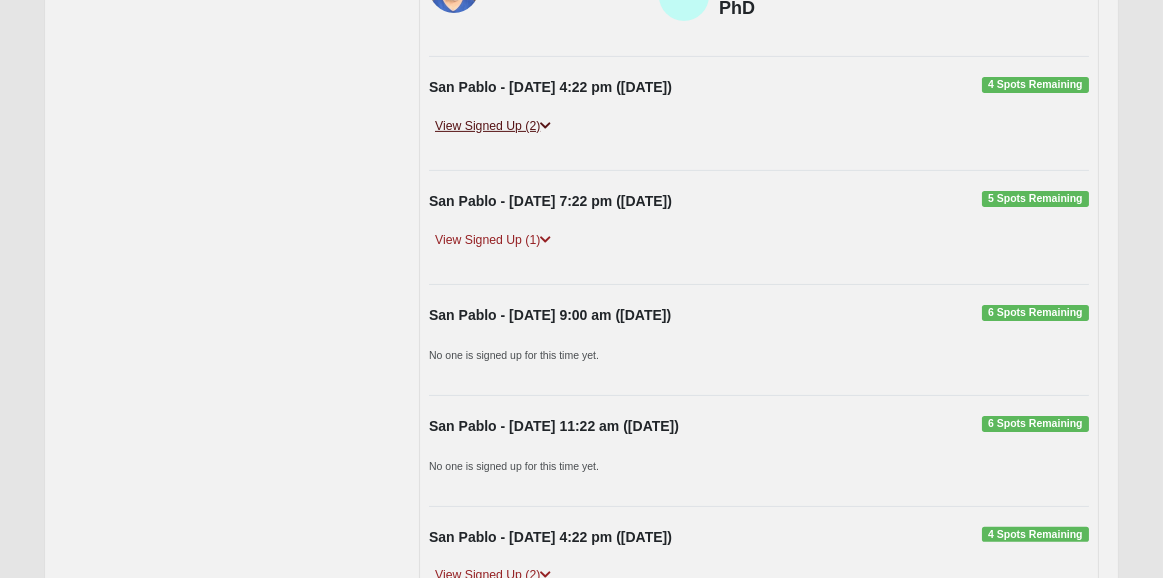
click at [512, 137] on link "View Signed Up (2)" at bounding box center [493, 126] width 128 height 21
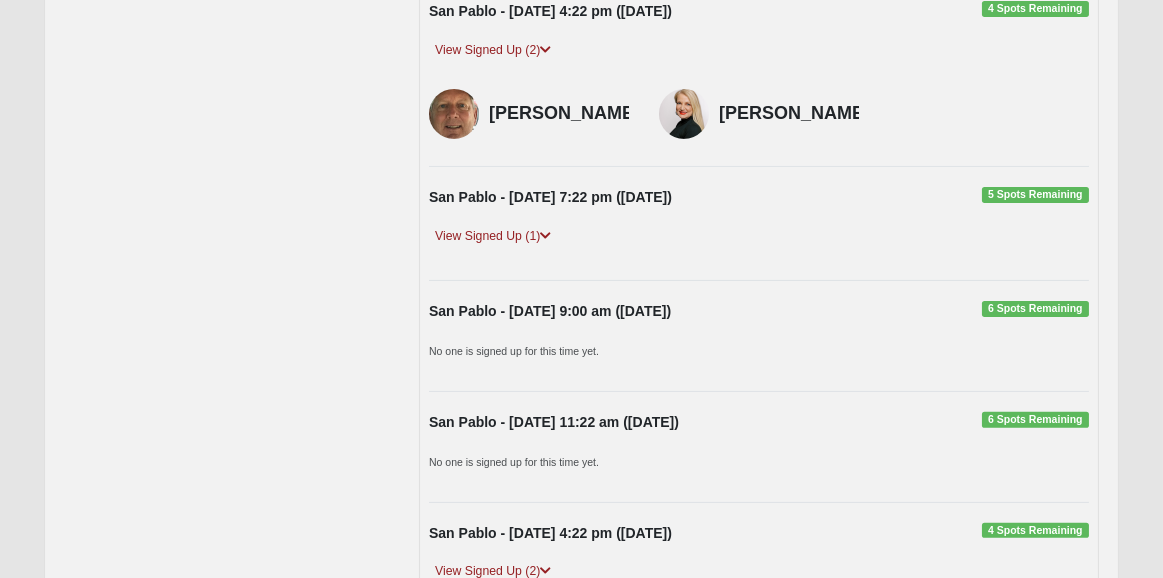
scroll to position [1600, 0]
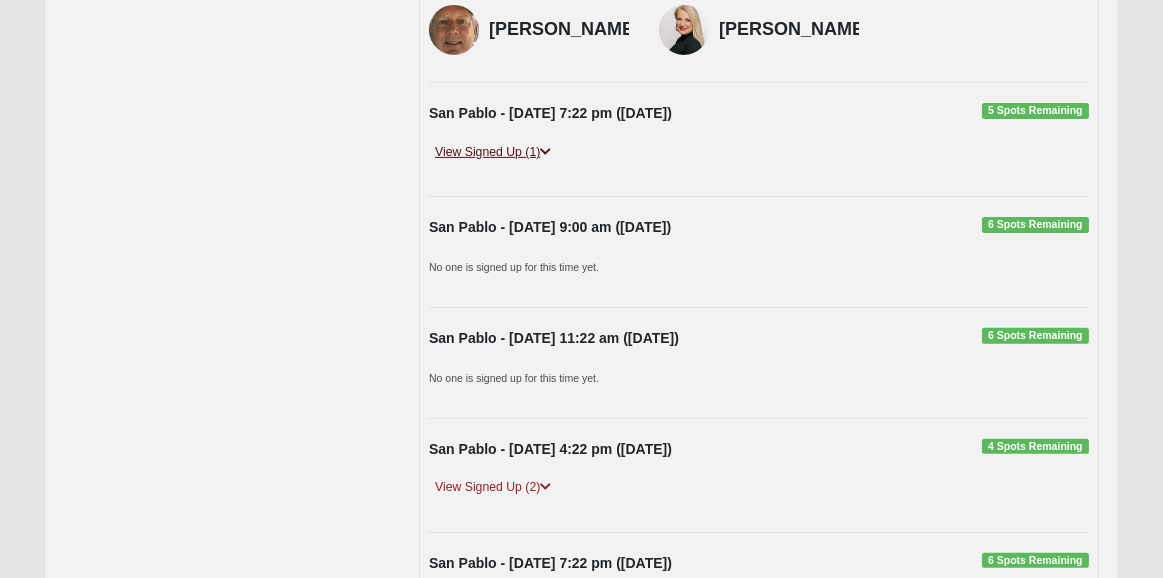
click at [519, 163] on link "View Signed Up (1)" at bounding box center [493, 152] width 128 height 21
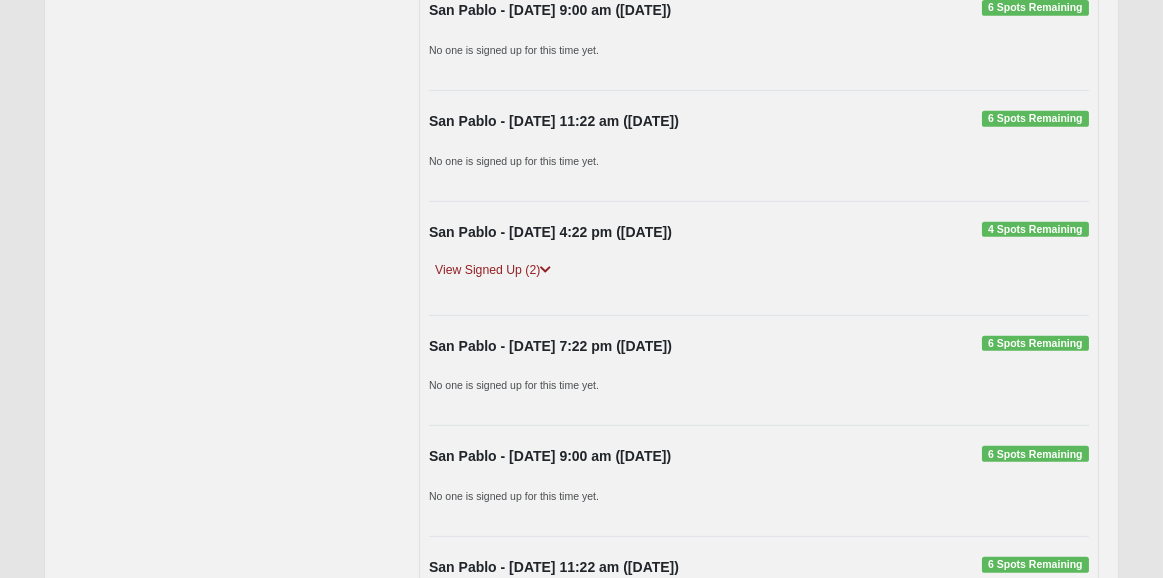
scroll to position [1920, 0]
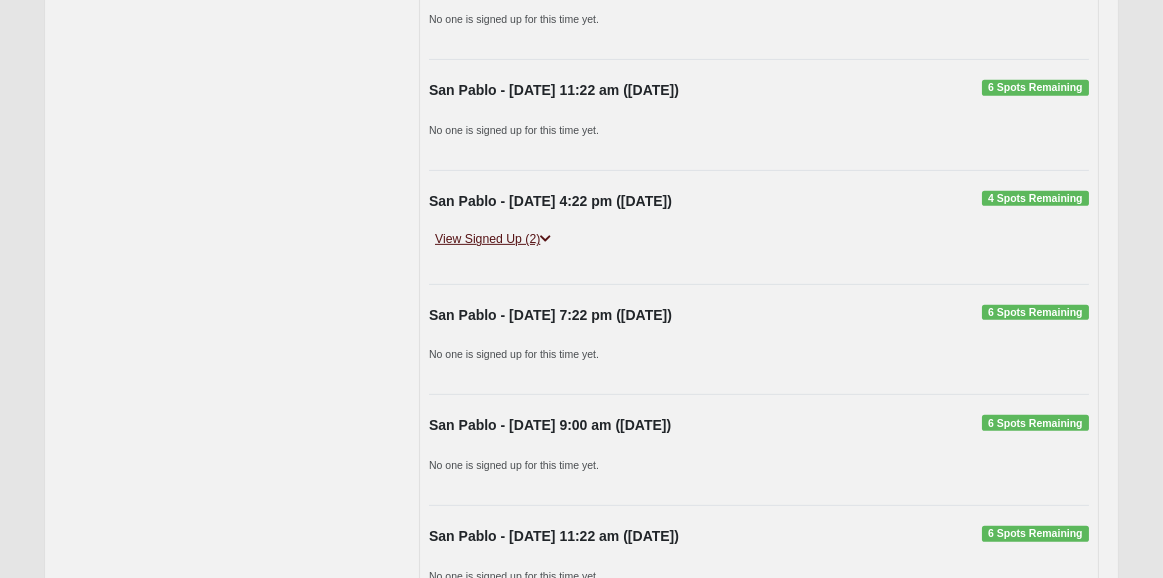
click at [521, 250] on link "View Signed Up (2)" at bounding box center [493, 239] width 128 height 21
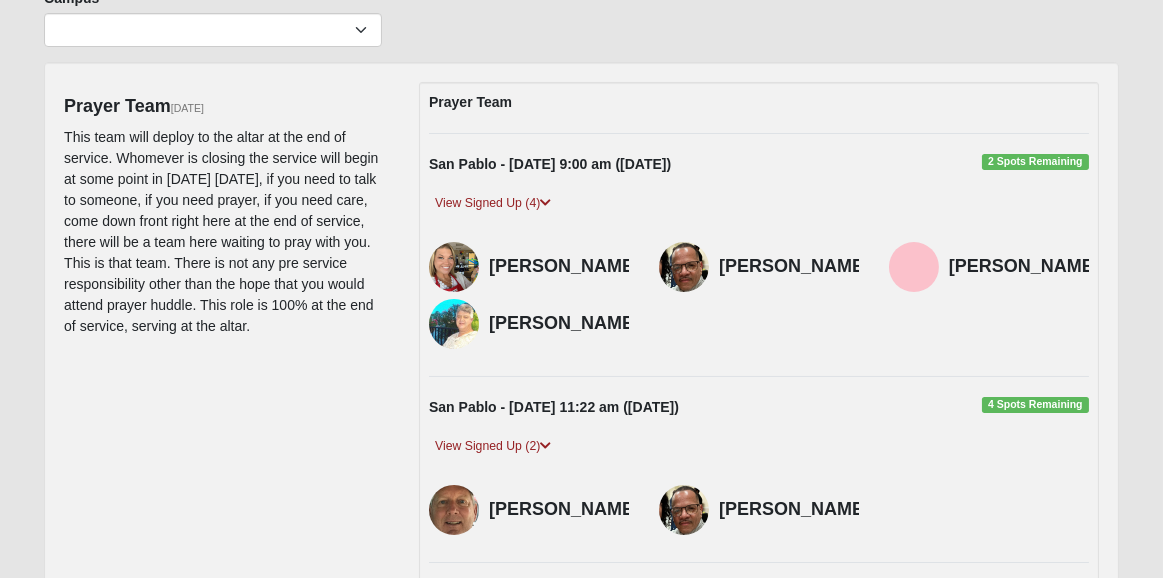
scroll to position [0, 0]
